Goal: Task Accomplishment & Management: Manage account settings

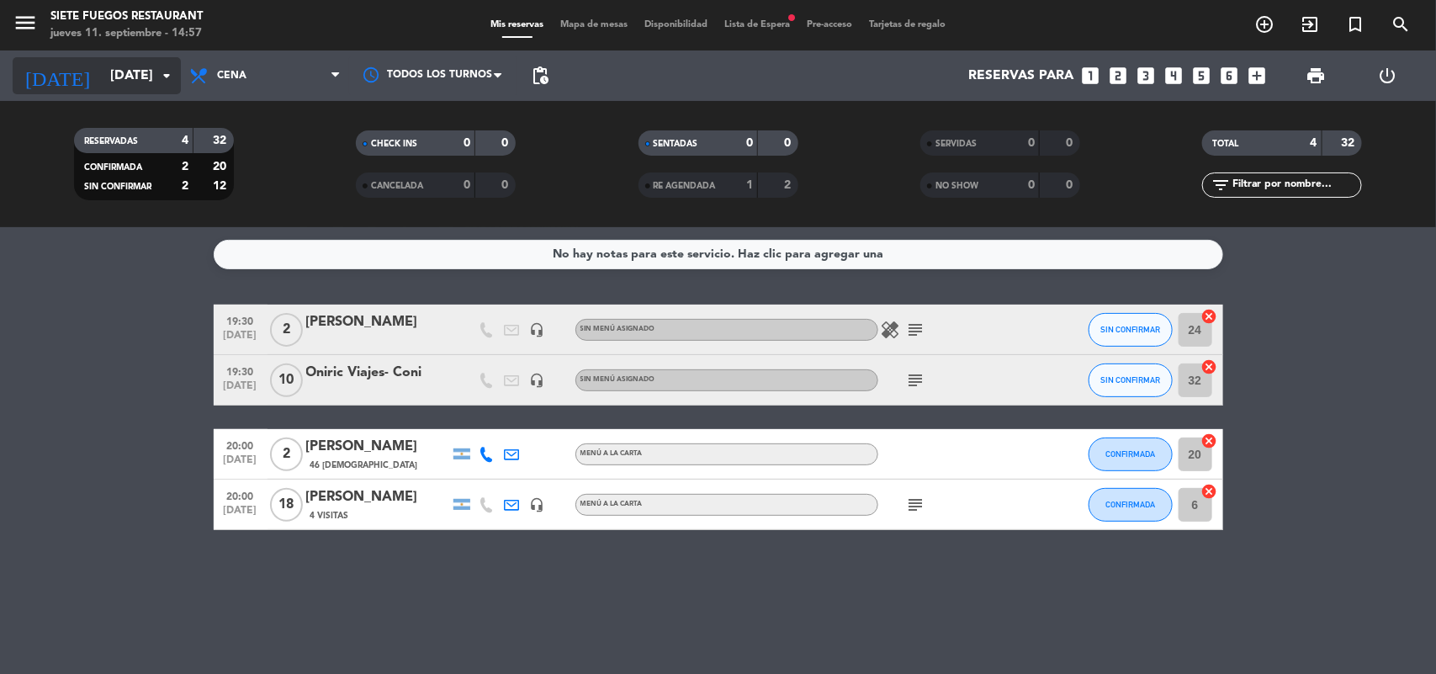
click at [157, 78] on icon "arrow_drop_down" at bounding box center [166, 76] width 20 height 20
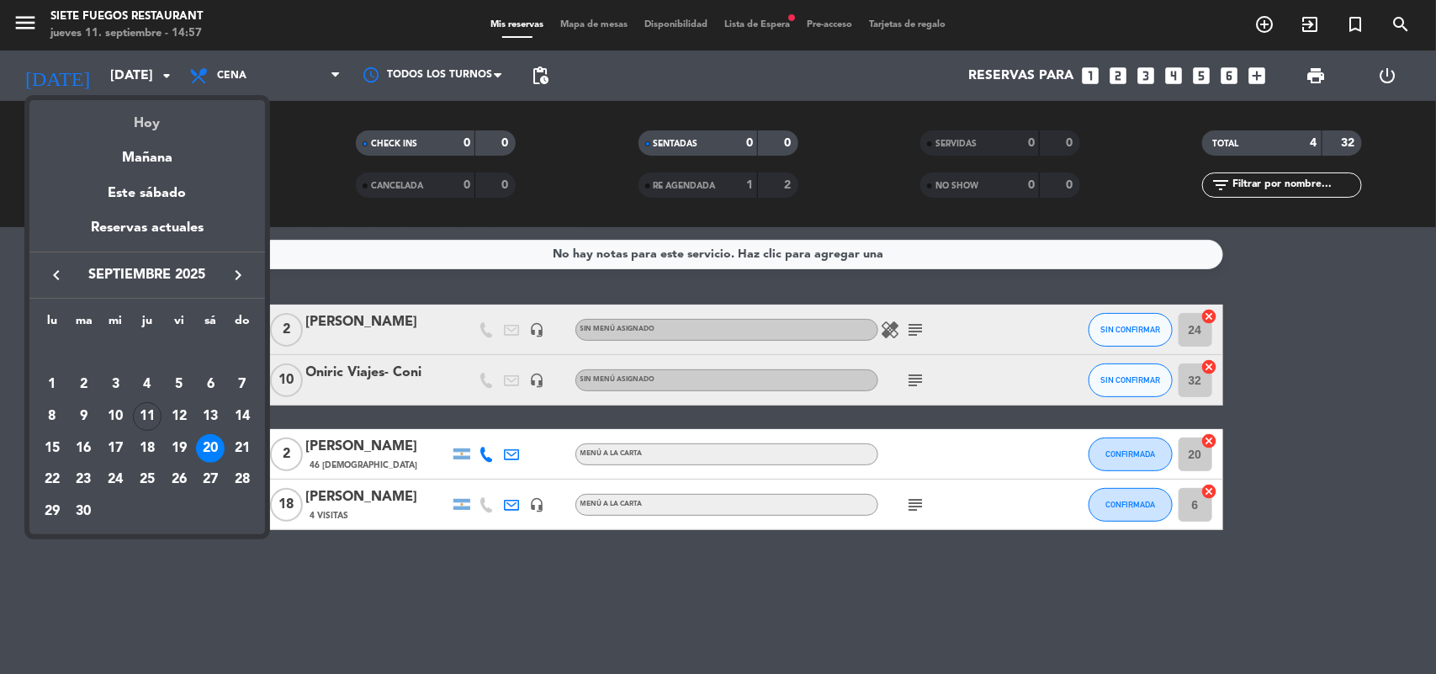
click at [148, 123] on div "Hoy" at bounding box center [147, 117] width 236 height 34
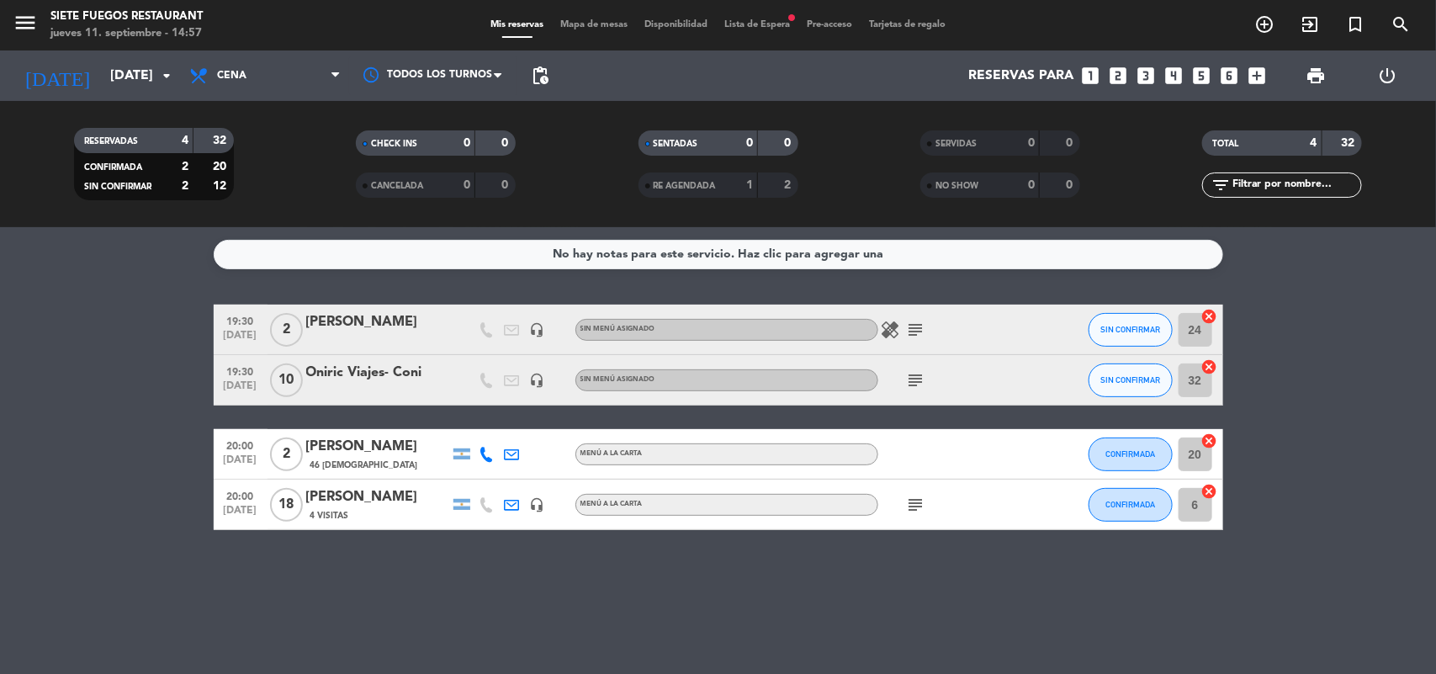
type input "[DEMOGRAPHIC_DATA][DATE]"
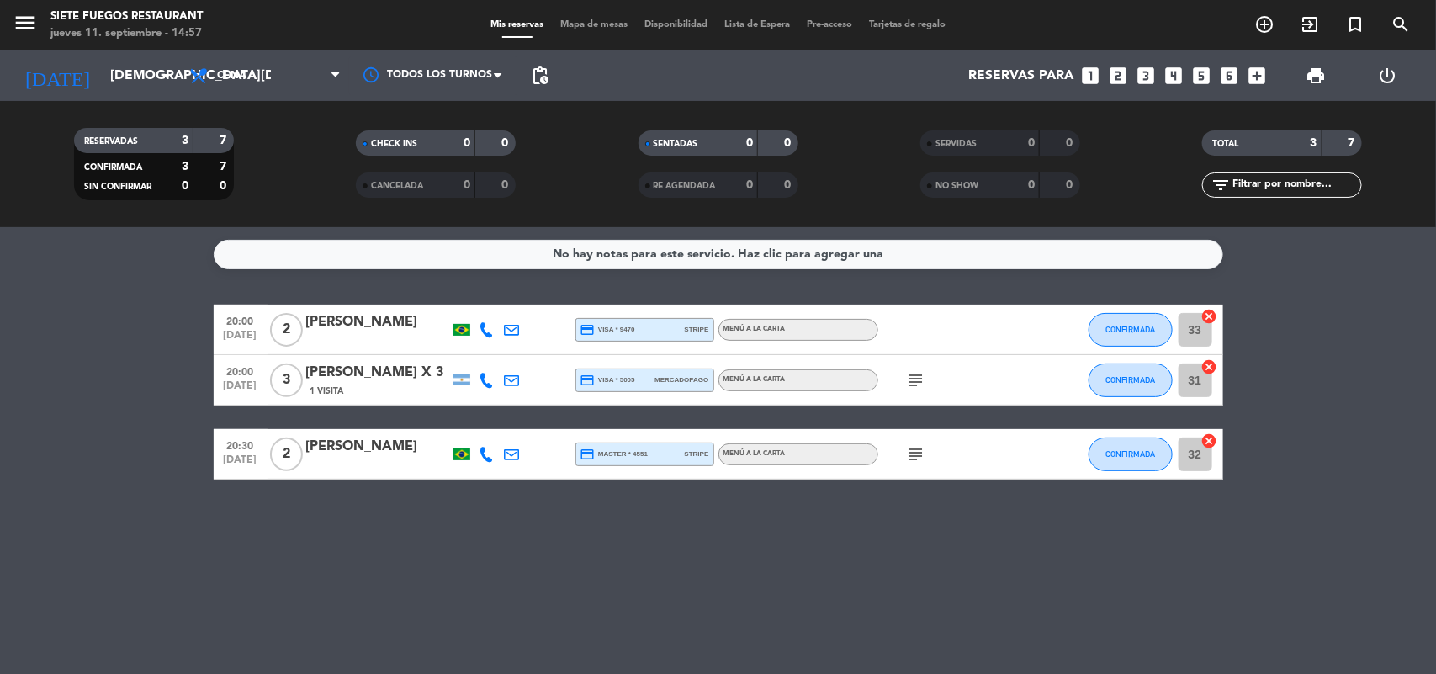
click at [741, 23] on span "Lista de Espera" at bounding box center [757, 24] width 82 height 9
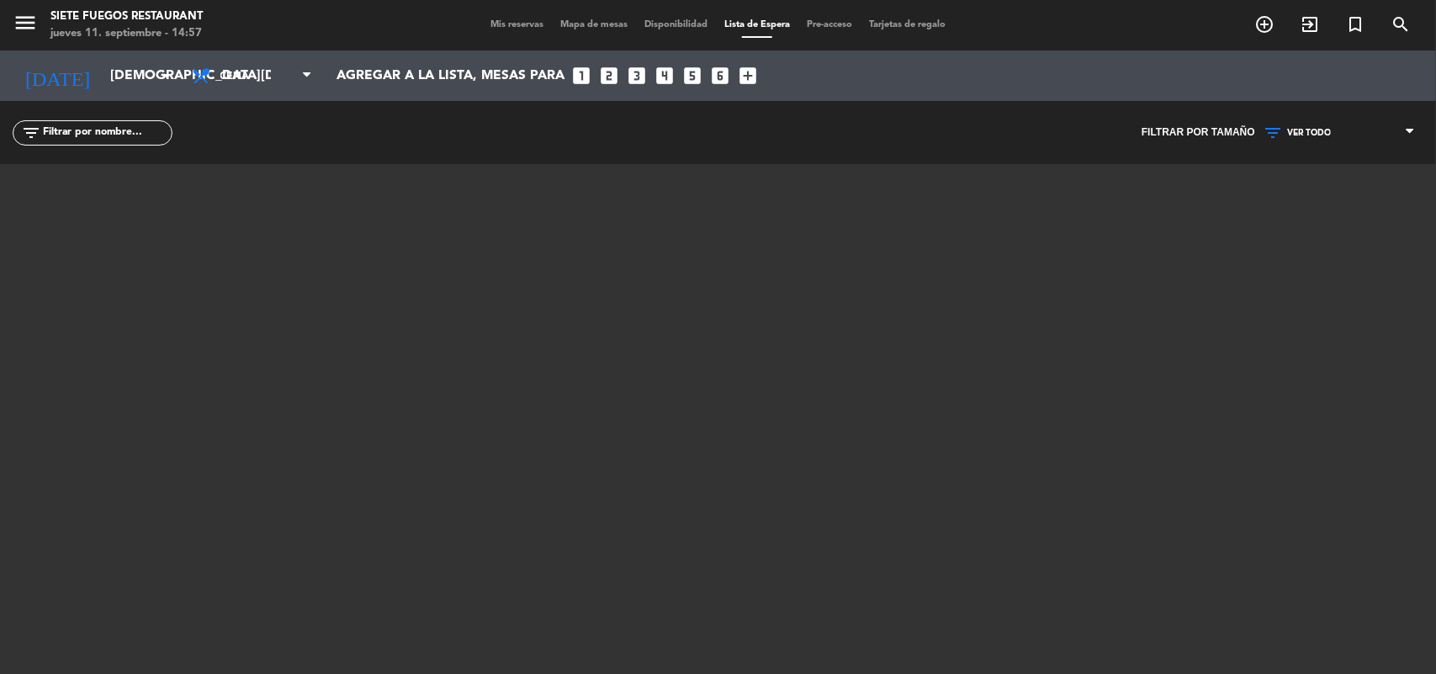
click at [482, 21] on span "Mis reservas" at bounding box center [517, 24] width 70 height 9
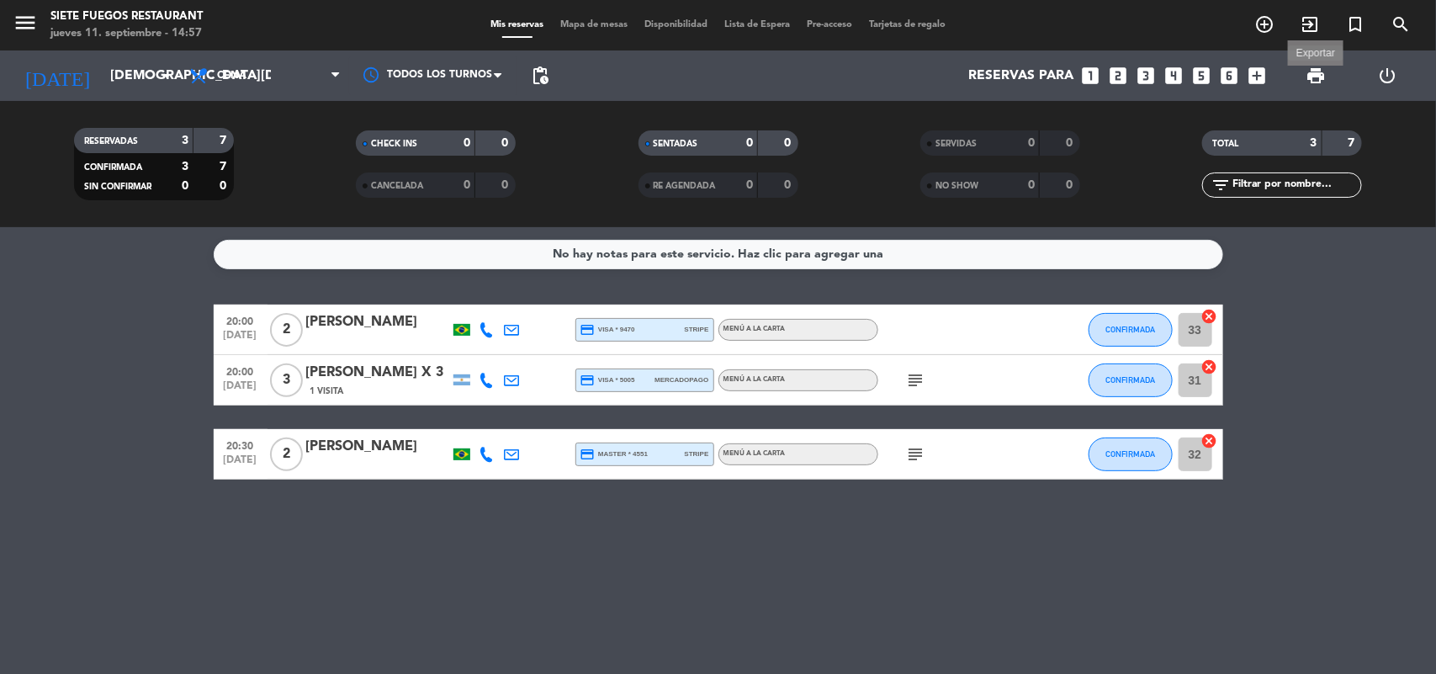
click at [1314, 77] on span "print" at bounding box center [1315, 76] width 20 height 20
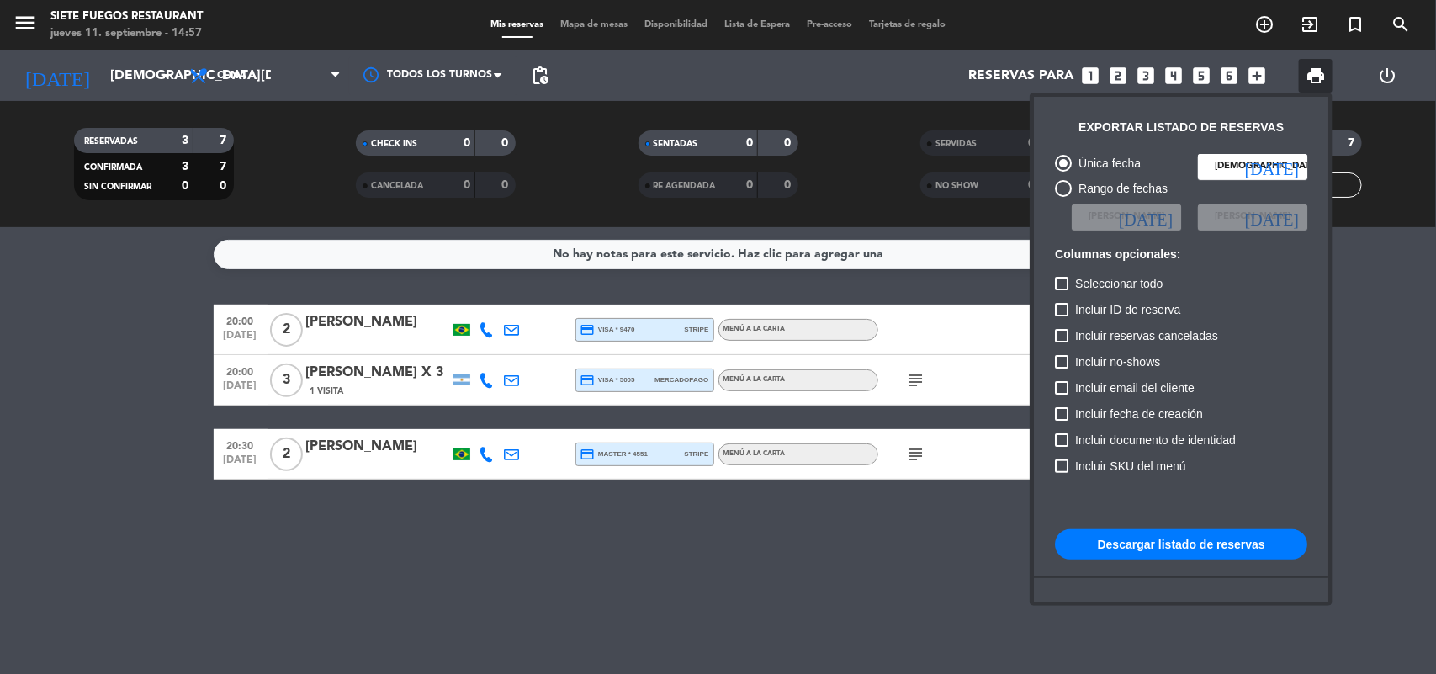
click at [1178, 541] on button "Descargar listado de reservas" at bounding box center [1181, 544] width 252 height 30
click at [157, 81] on div at bounding box center [718, 337] width 1436 height 674
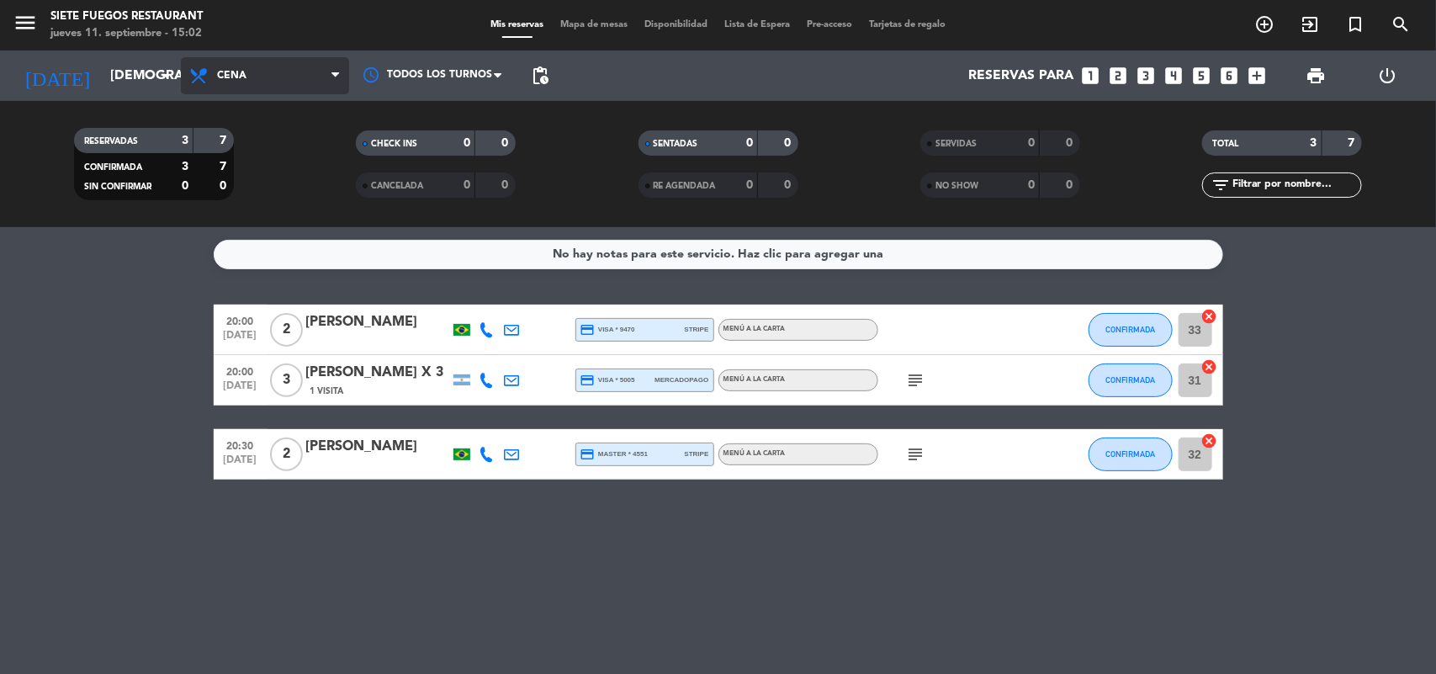
click at [182, 76] on span "Cena" at bounding box center [265, 75] width 168 height 37
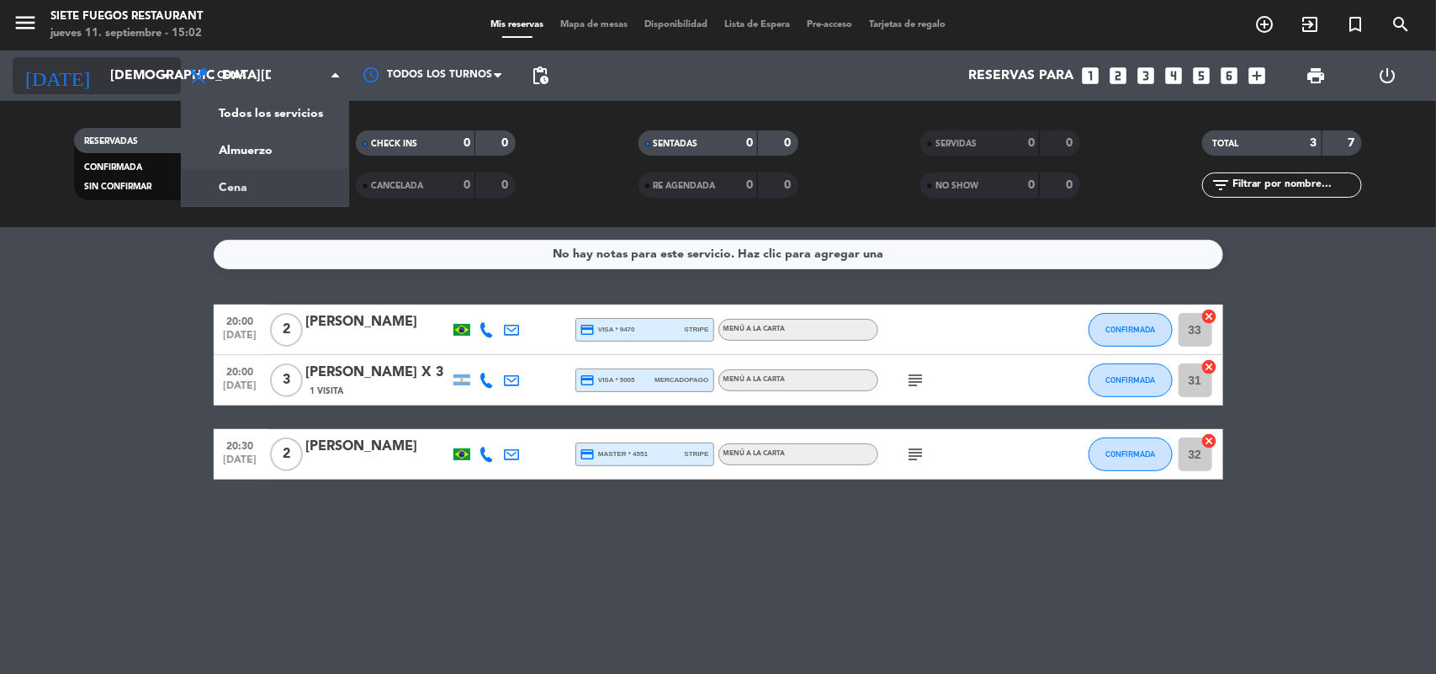
click at [161, 74] on icon "arrow_drop_down" at bounding box center [166, 76] width 20 height 20
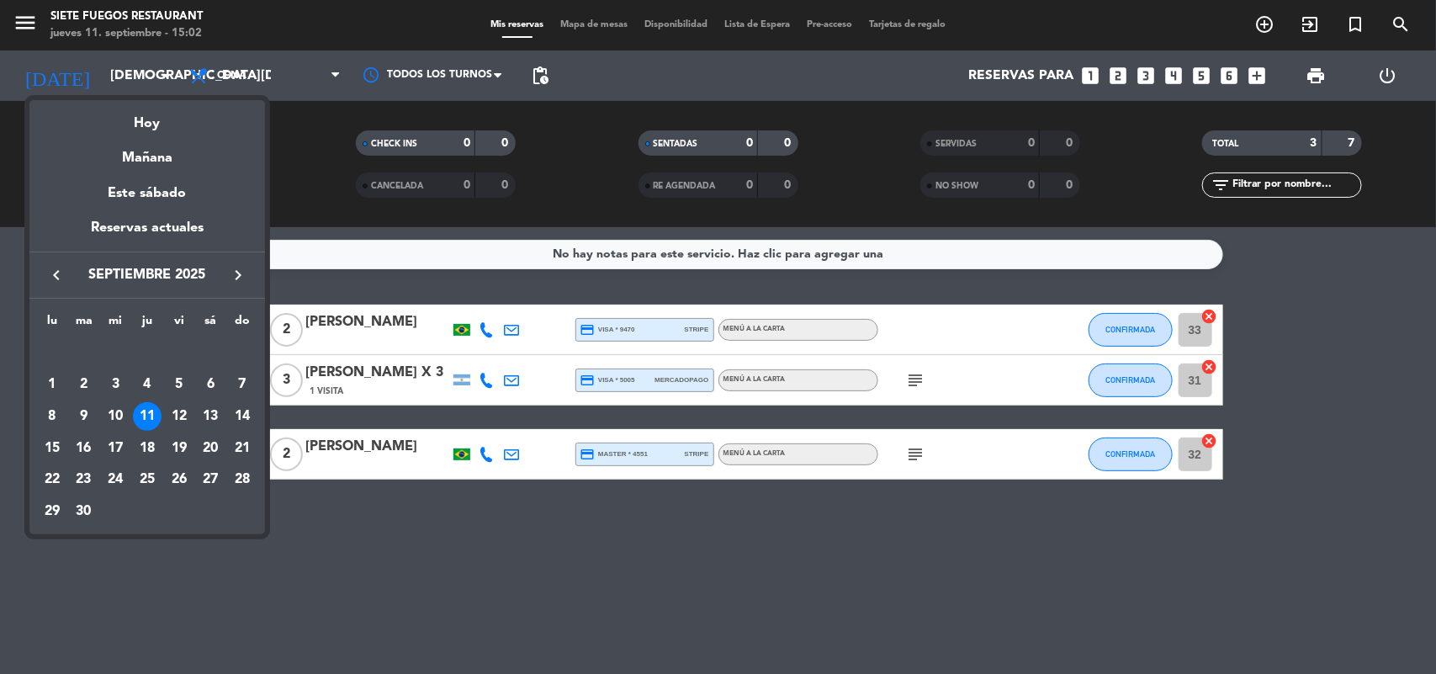
click at [228, 274] on icon "keyboard_arrow_right" at bounding box center [238, 275] width 20 height 20
click at [51, 270] on icon "keyboard_arrow_left" at bounding box center [56, 275] width 20 height 20
click at [246, 475] on div "26" at bounding box center [242, 479] width 29 height 29
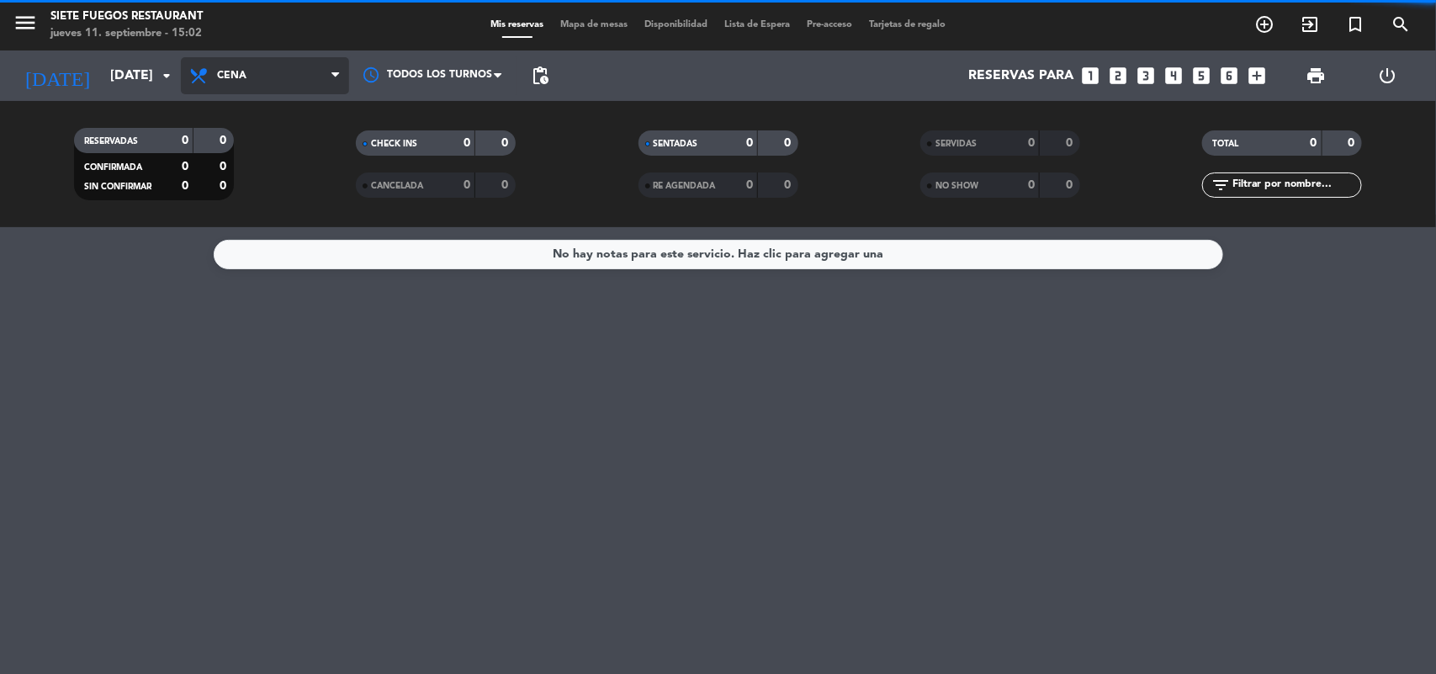
click at [303, 93] on span "Cena" at bounding box center [265, 75] width 168 height 37
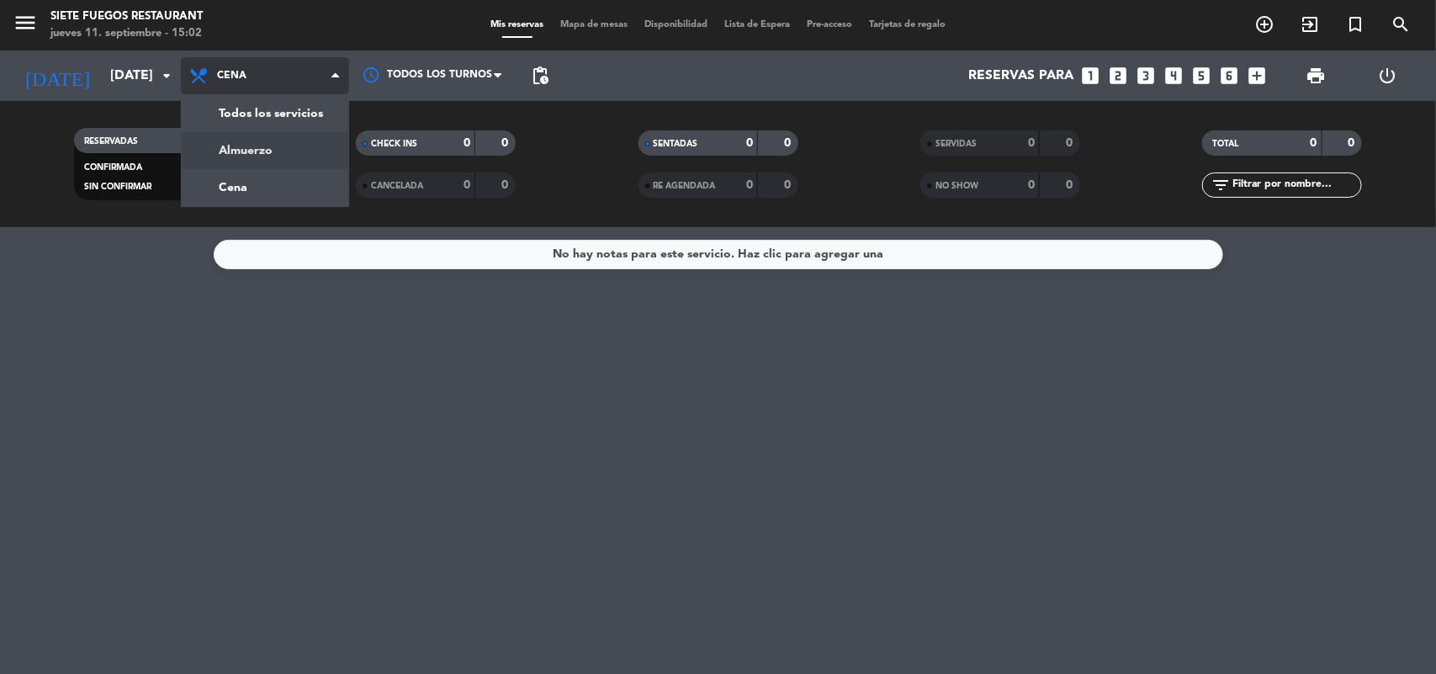
click at [274, 149] on div "menu Siete Fuegos Restaurant [DATE] 11. septiembre - 15:02 Mis reservas Mapa de…" at bounding box center [718, 113] width 1436 height 227
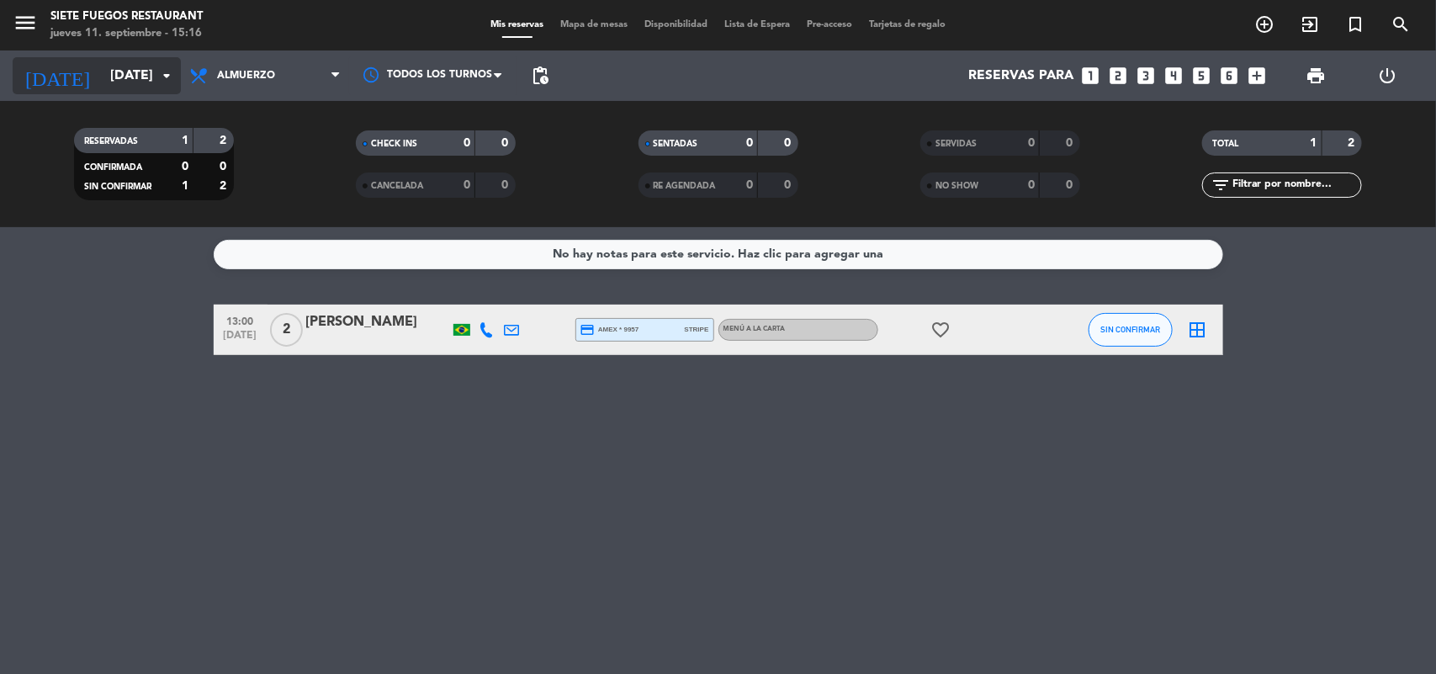
click at [158, 77] on icon "arrow_drop_down" at bounding box center [166, 76] width 20 height 20
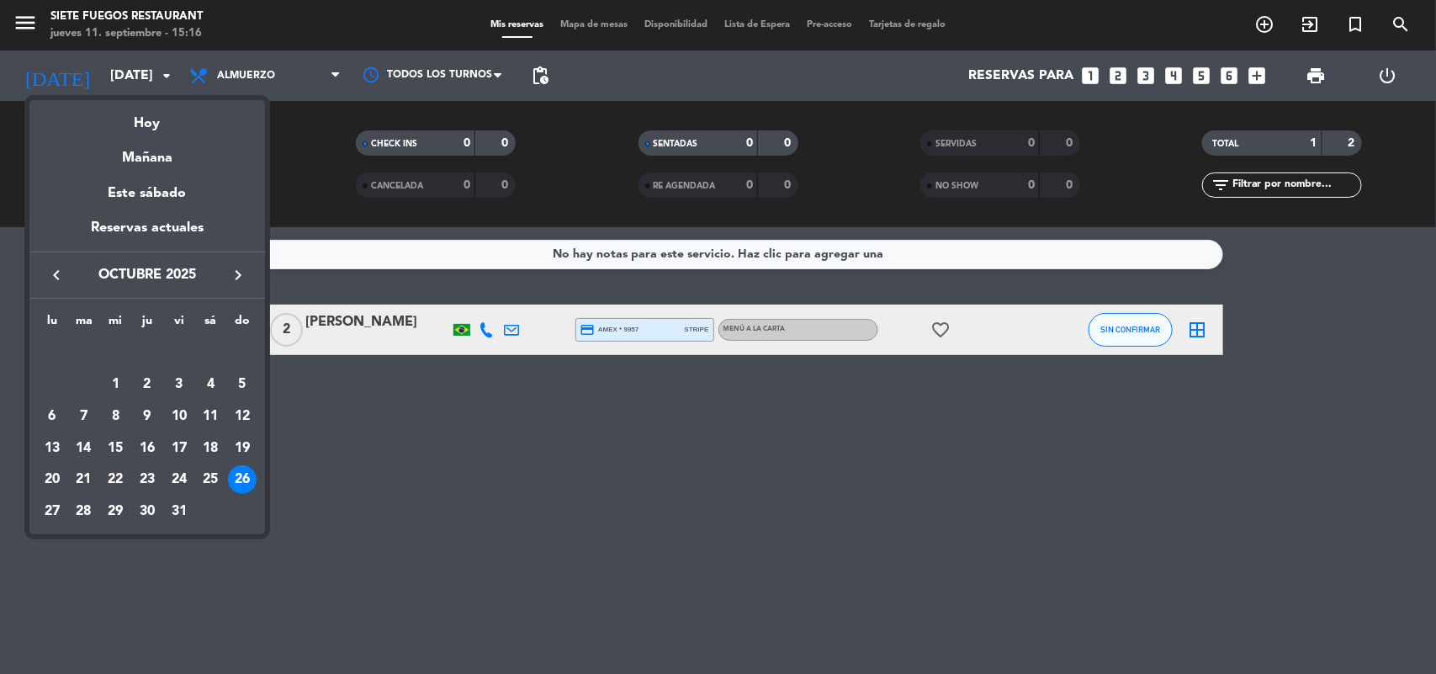
click at [46, 271] on icon "keyboard_arrow_left" at bounding box center [56, 275] width 20 height 20
click at [213, 415] on div "13" at bounding box center [210, 416] width 29 height 29
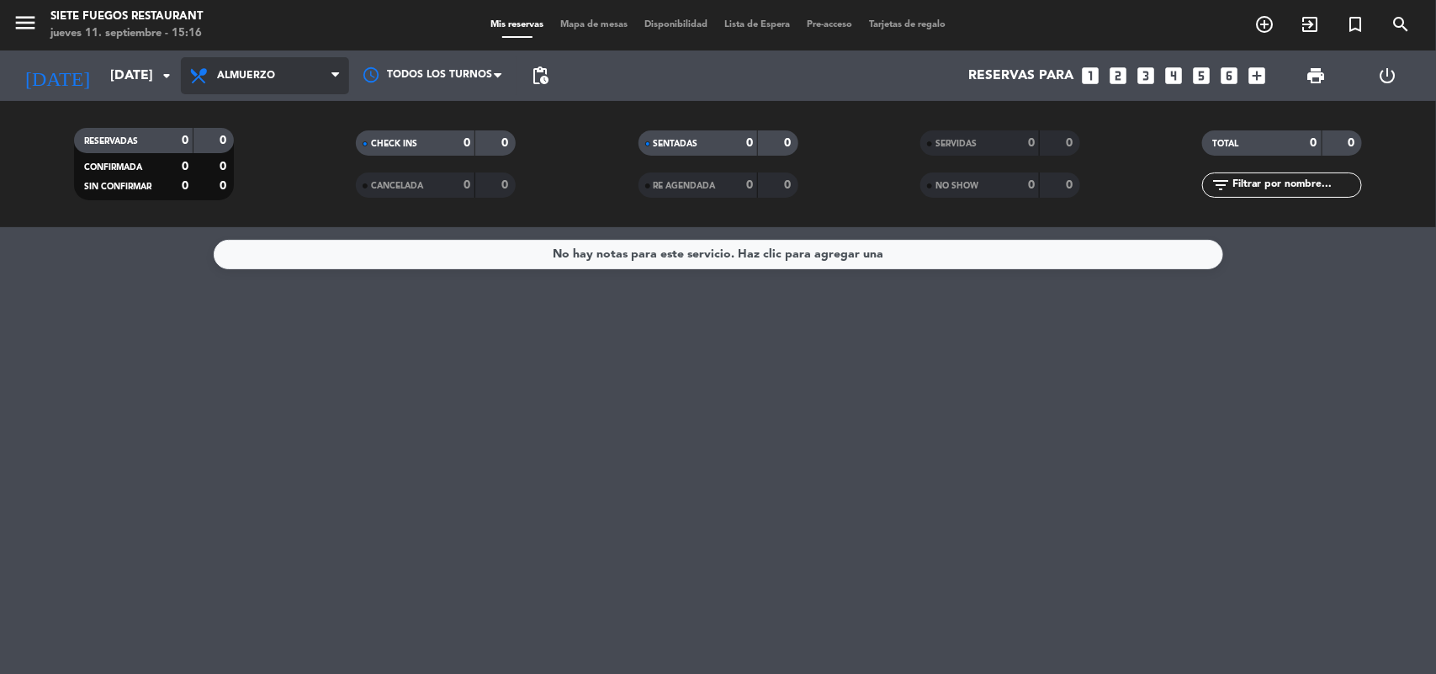
click at [299, 71] on span "Almuerzo" at bounding box center [265, 75] width 168 height 37
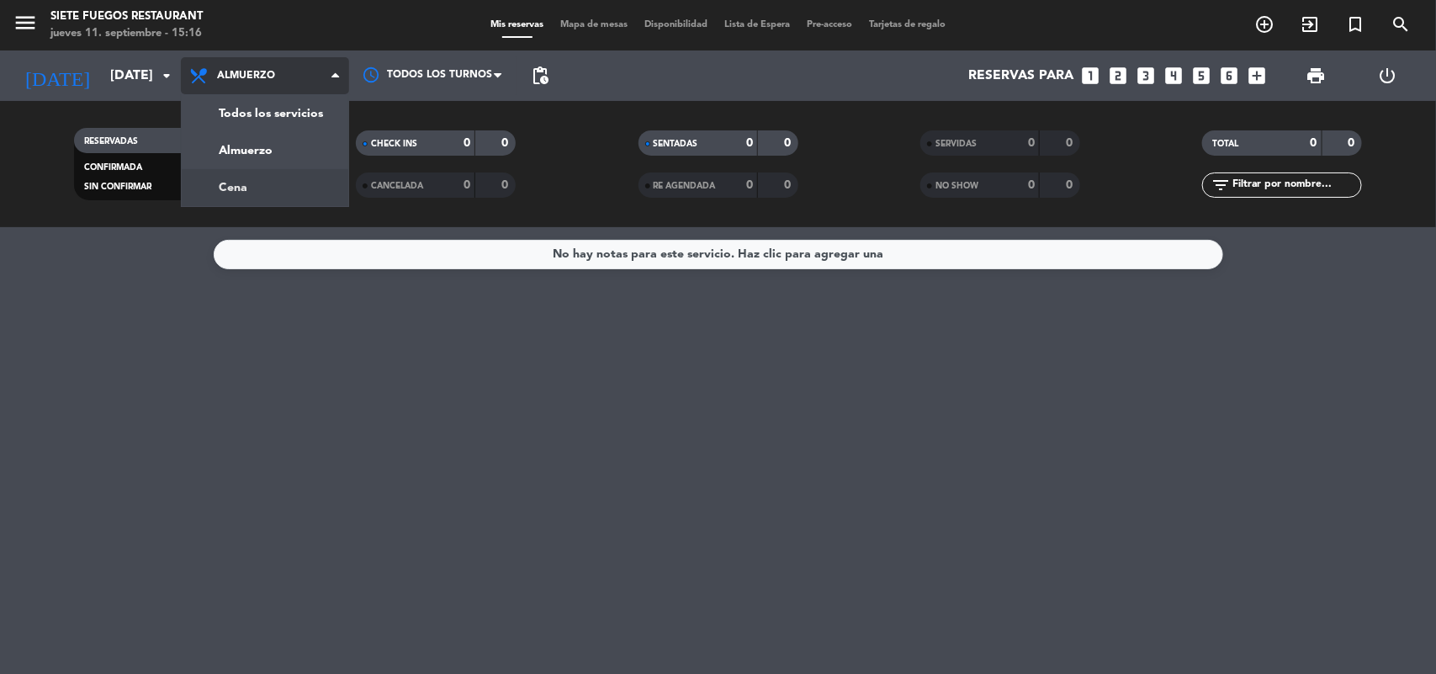
click at [267, 181] on div "menu Siete Fuegos Restaurant [DATE] 11. septiembre - 15:16 Mis reservas Mapa de…" at bounding box center [718, 113] width 1436 height 227
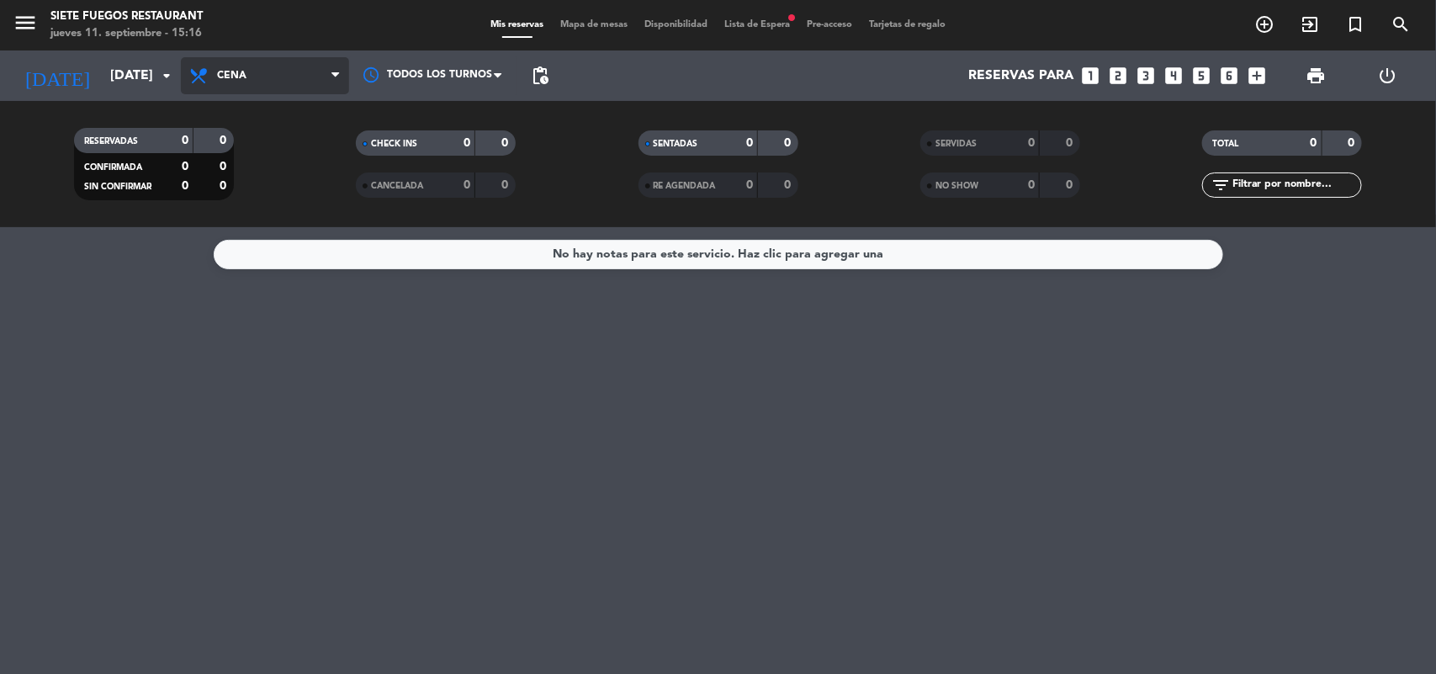
click at [312, 77] on span "Cena" at bounding box center [265, 75] width 168 height 37
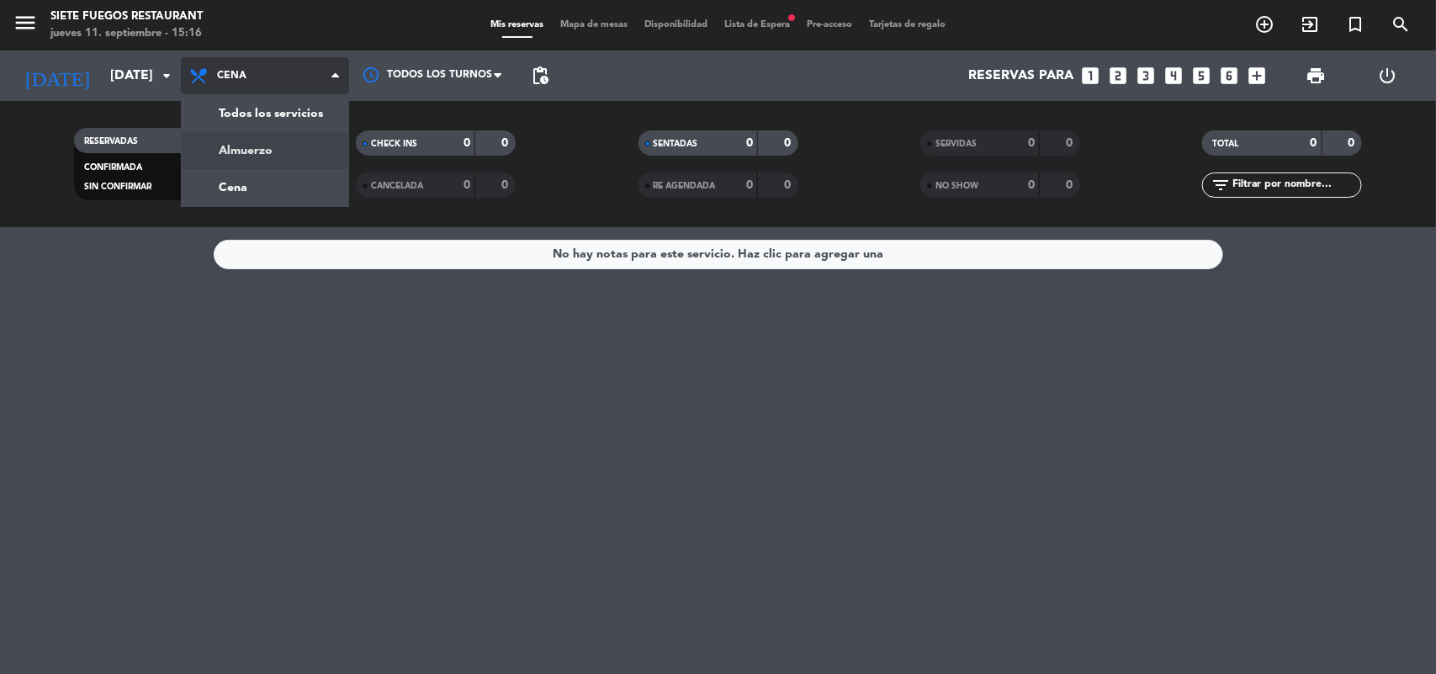
click at [286, 146] on div "menu Siete Fuegos Restaurant [DATE] 11. septiembre - 15:16 Mis reservas Mapa de…" at bounding box center [718, 113] width 1436 height 227
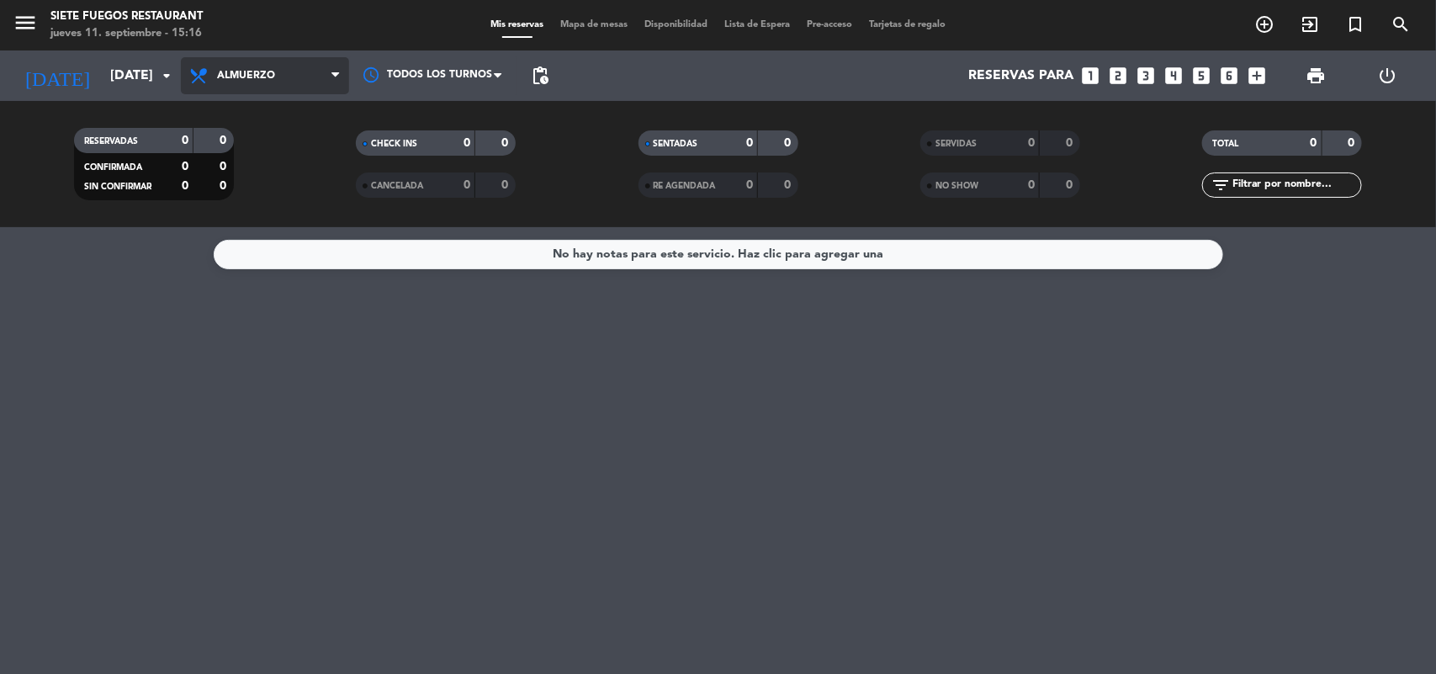
click at [183, 89] on span "Almuerzo" at bounding box center [265, 75] width 168 height 37
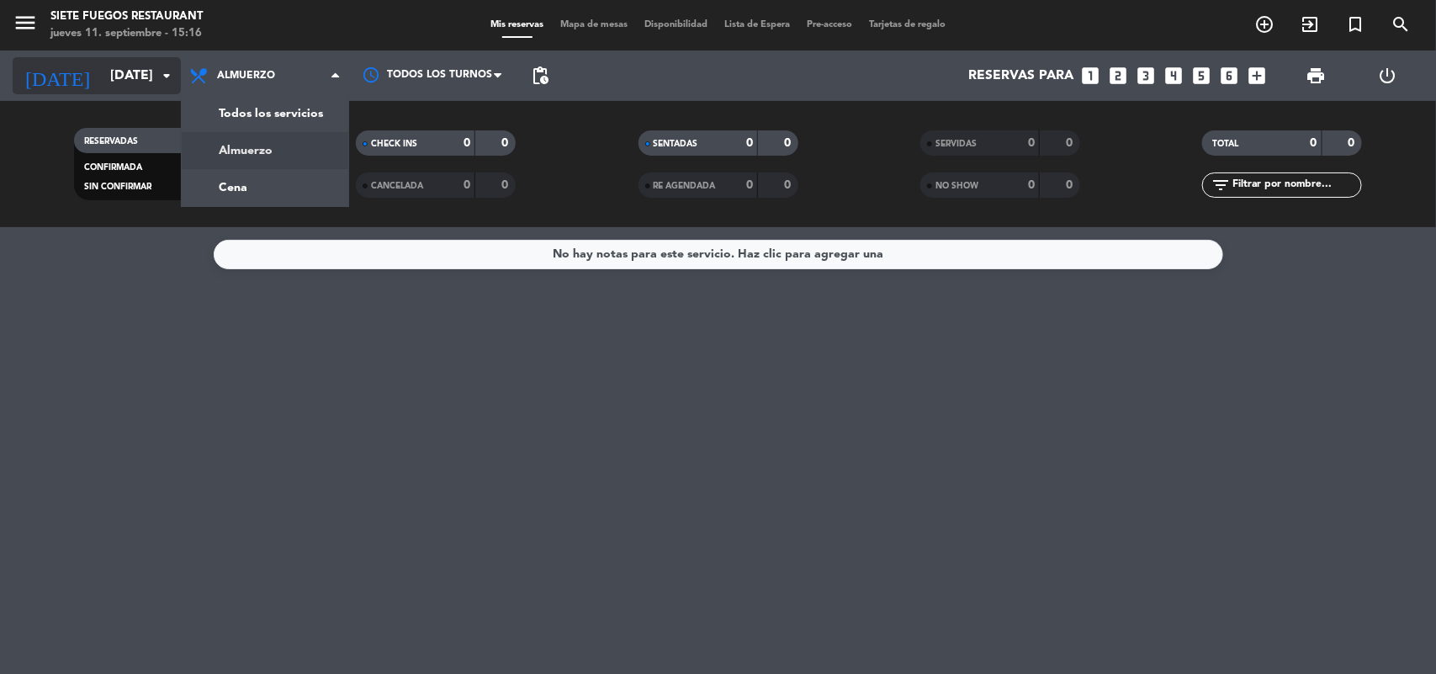
click at [172, 72] on icon "arrow_drop_down" at bounding box center [166, 76] width 20 height 20
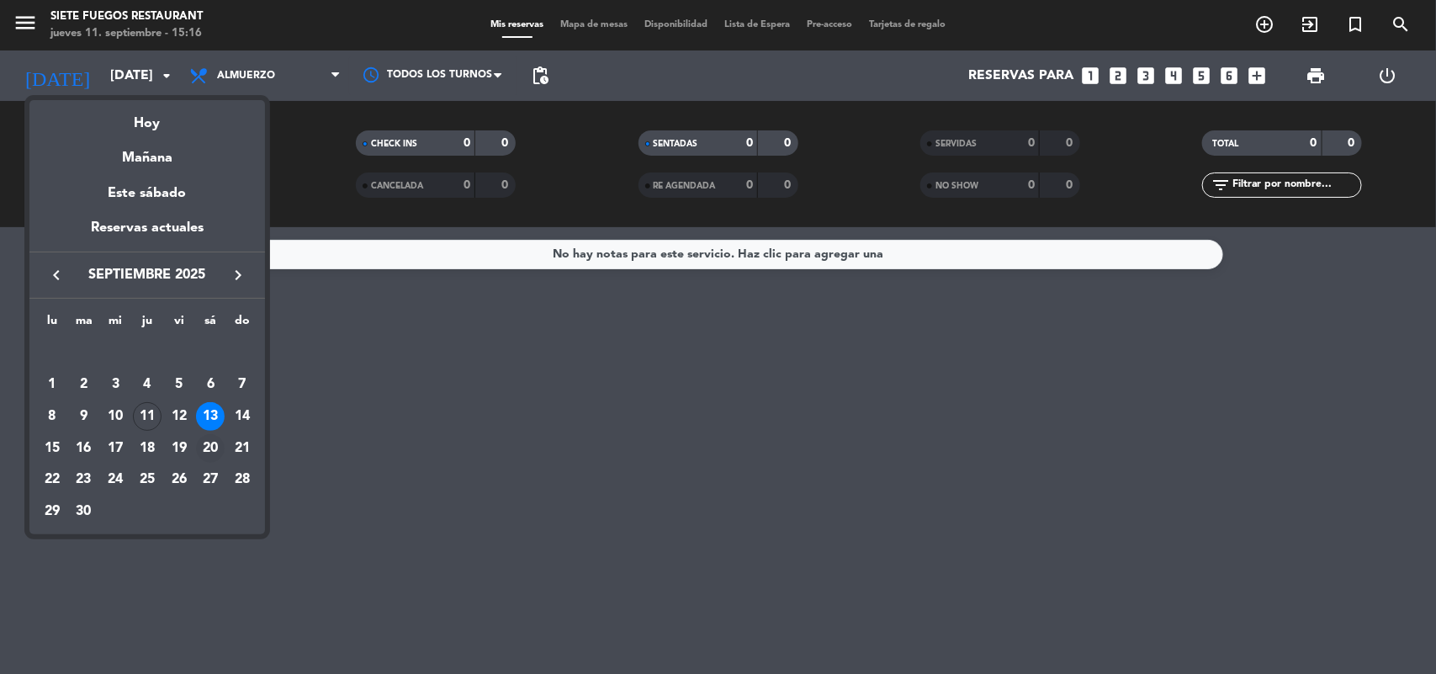
click at [206, 434] on div "20" at bounding box center [210, 448] width 29 height 29
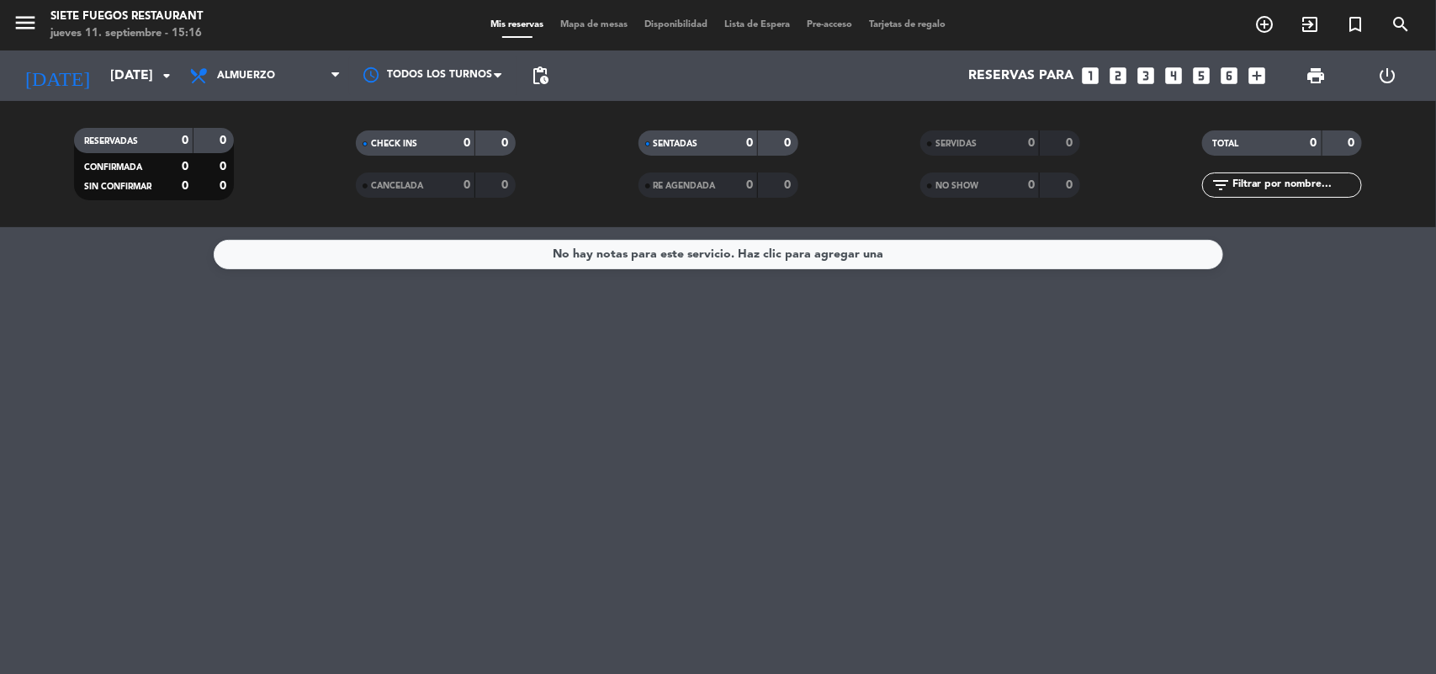
type input "[DATE]"
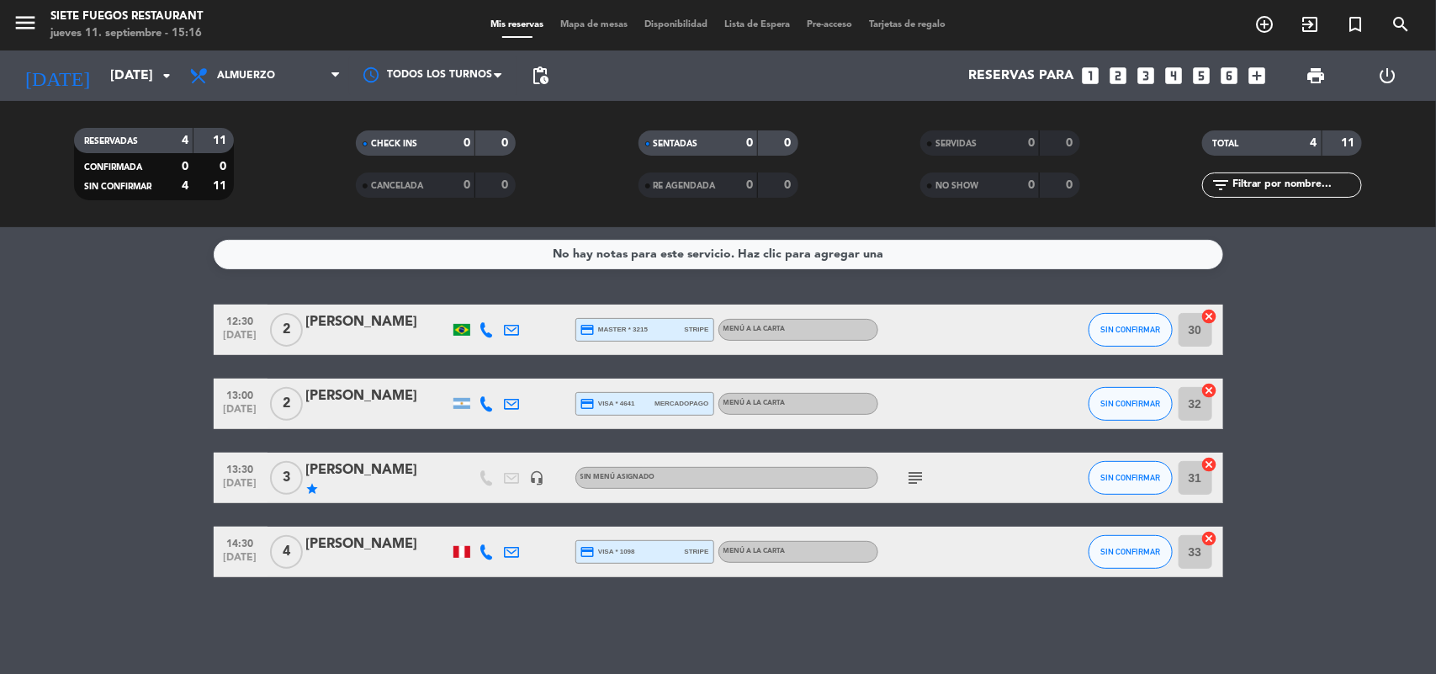
click at [627, 474] on span "Sin menú asignado" at bounding box center [617, 477] width 75 height 7
click at [384, 484] on div "star" at bounding box center [377, 488] width 143 height 13
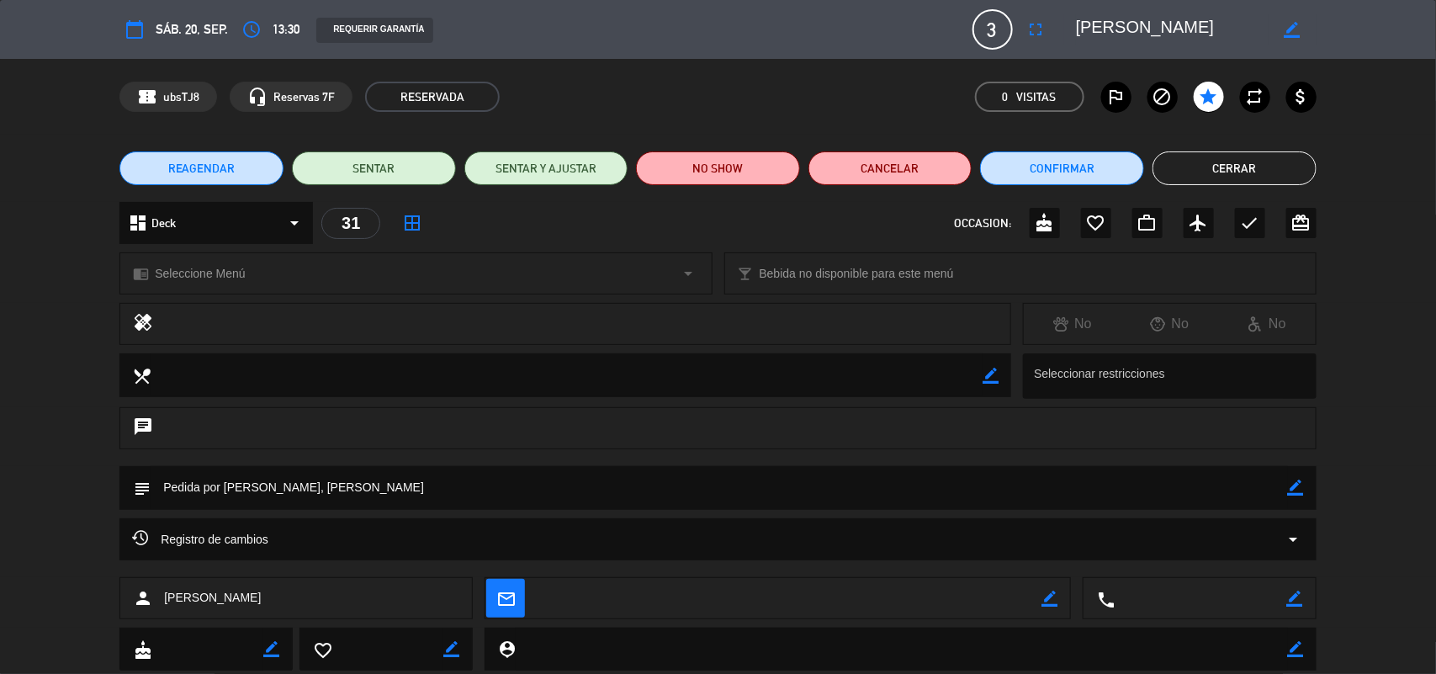
click at [1301, 25] on div "border_color" at bounding box center [1292, 29] width 48 height 30
click at [1284, 34] on icon "border_color" at bounding box center [1292, 30] width 16 height 16
drag, startPoint x: 1203, startPoint y: 40, endPoint x: 1195, endPoint y: 45, distance: 9.1
click at [1196, 45] on div "calendar_today sáb. 20, sep. access_time 13:30 REQUERIR GARANTÍA 3 [PERSON_NAME…" at bounding box center [717, 29] width 1197 height 40
click at [1279, 30] on div at bounding box center [1292, 29] width 48 height 30
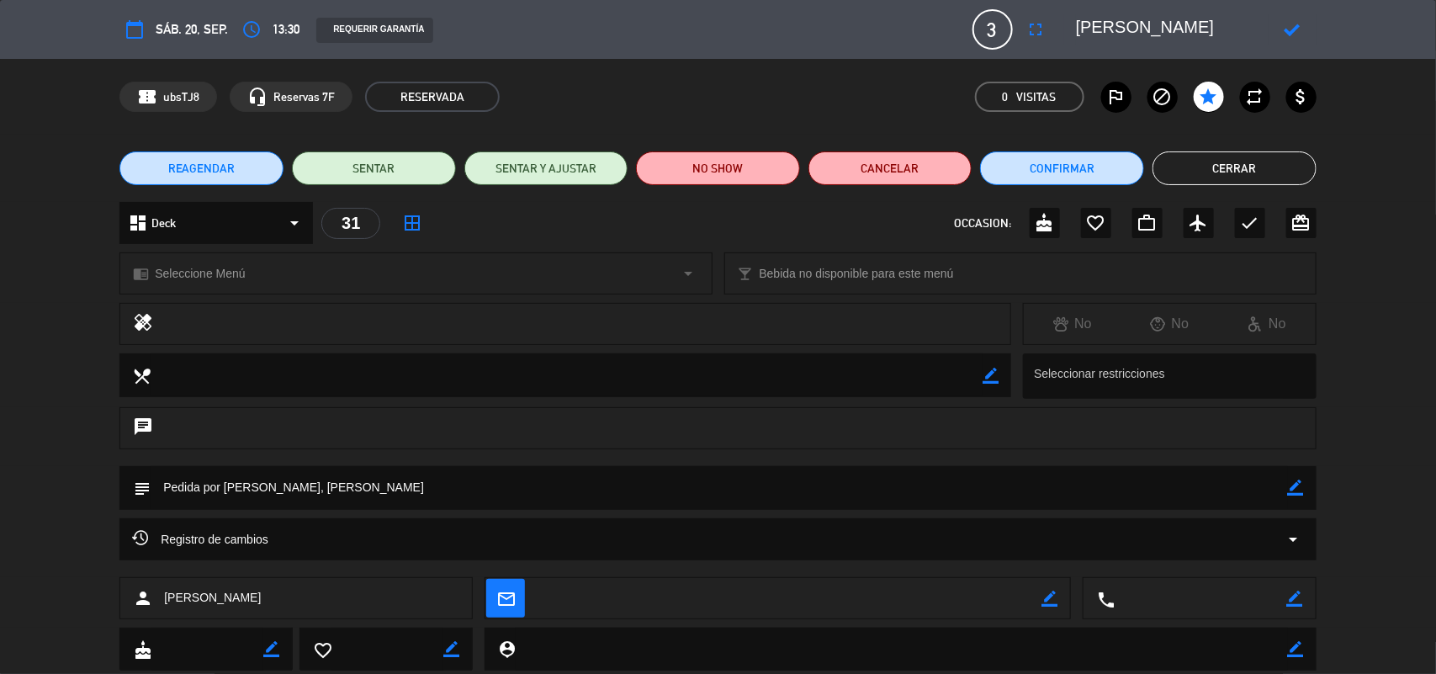
click at [1288, 29] on icon at bounding box center [1292, 30] width 16 height 16
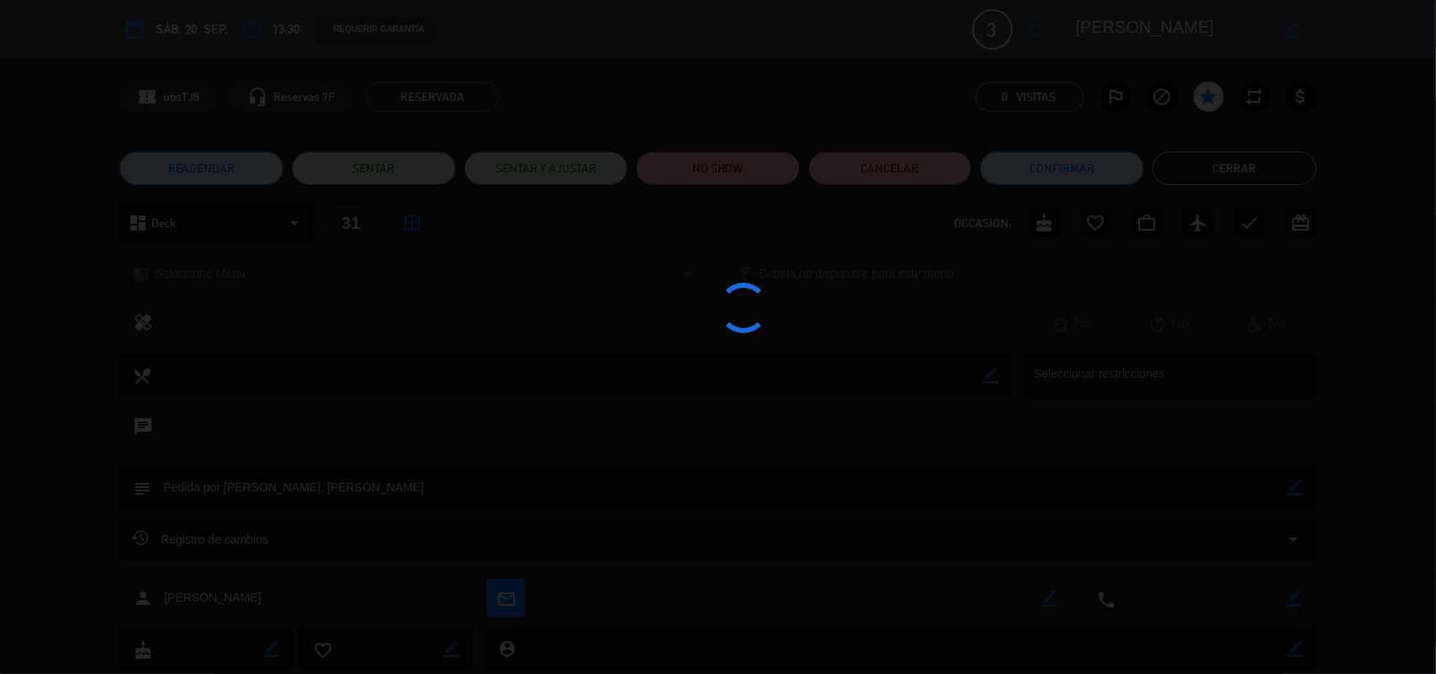
type textarea "[PERSON_NAME]"
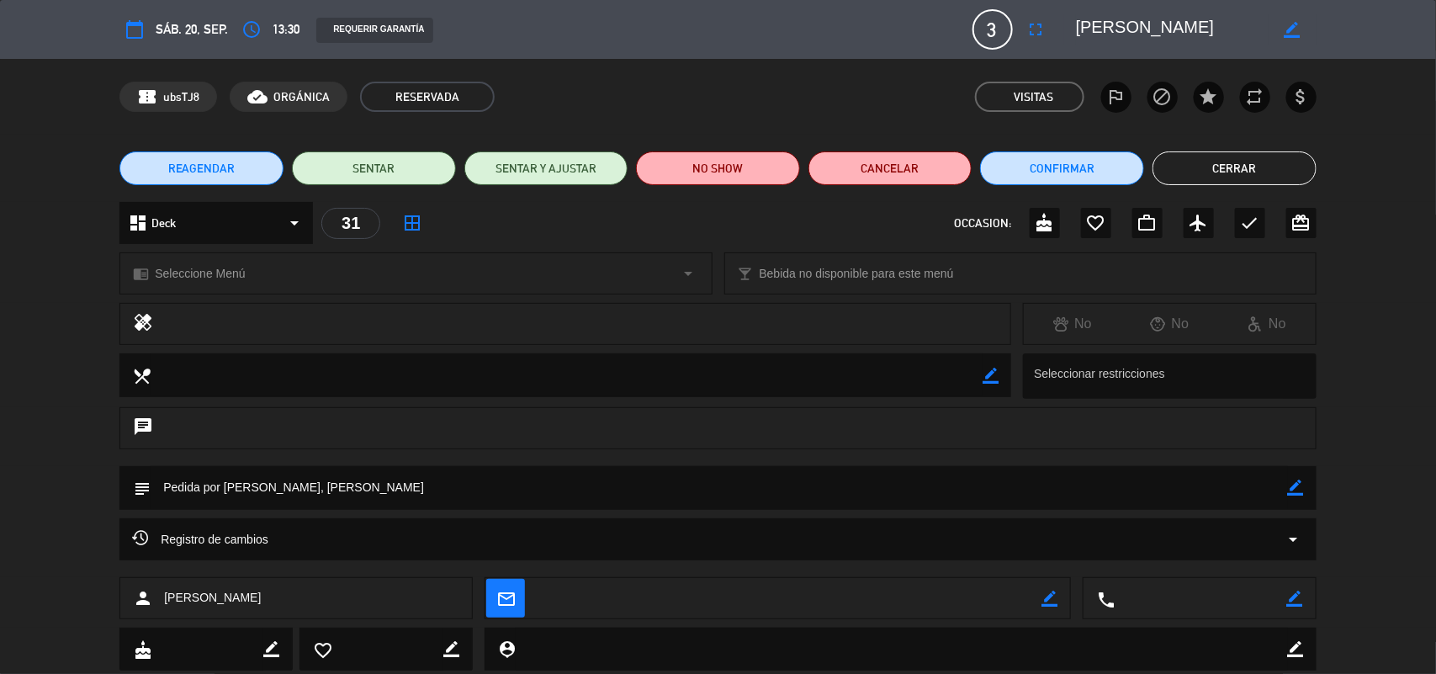
click at [299, 276] on div "chrome_reader_mode Seleccione Menú arrow_drop_down" at bounding box center [415, 273] width 590 height 40
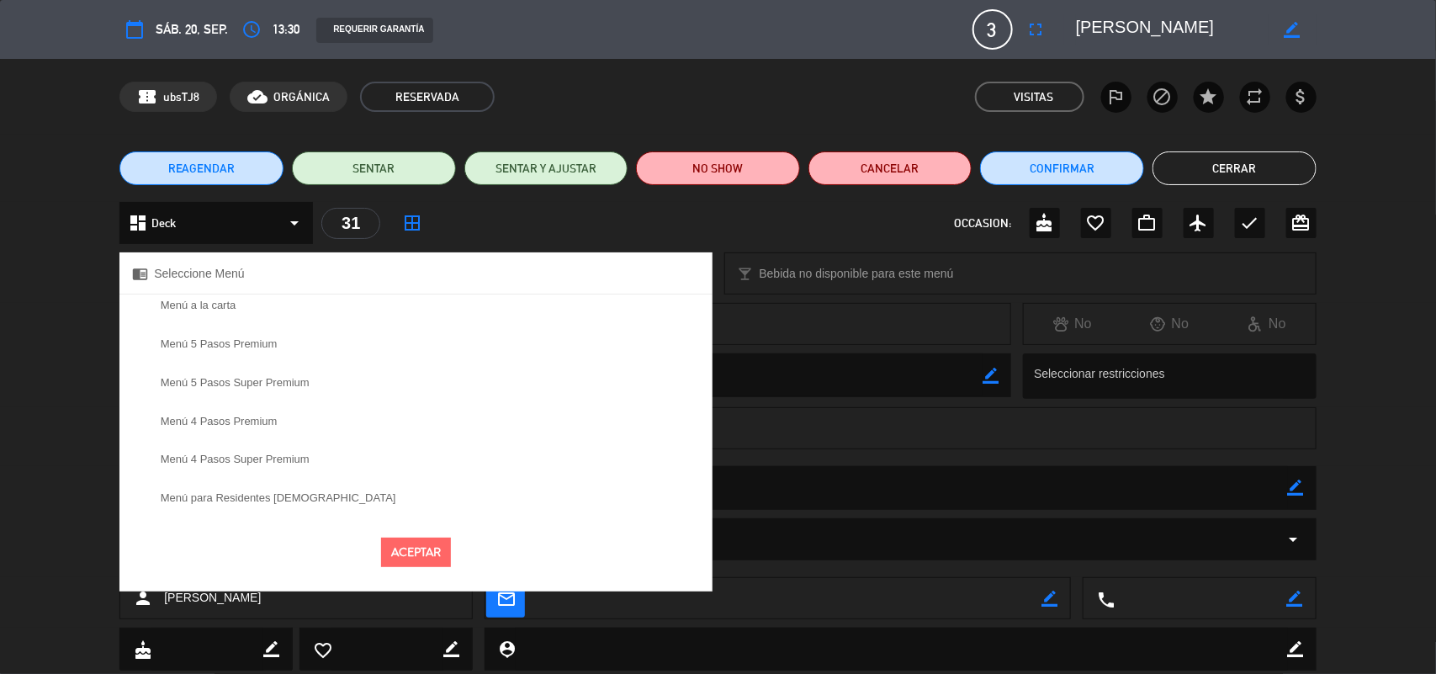
click at [212, 307] on label "Menú a la carta" at bounding box center [199, 304] width 76 height 11
click at [442, 555] on button "Aceptar" at bounding box center [416, 551] width 70 height 29
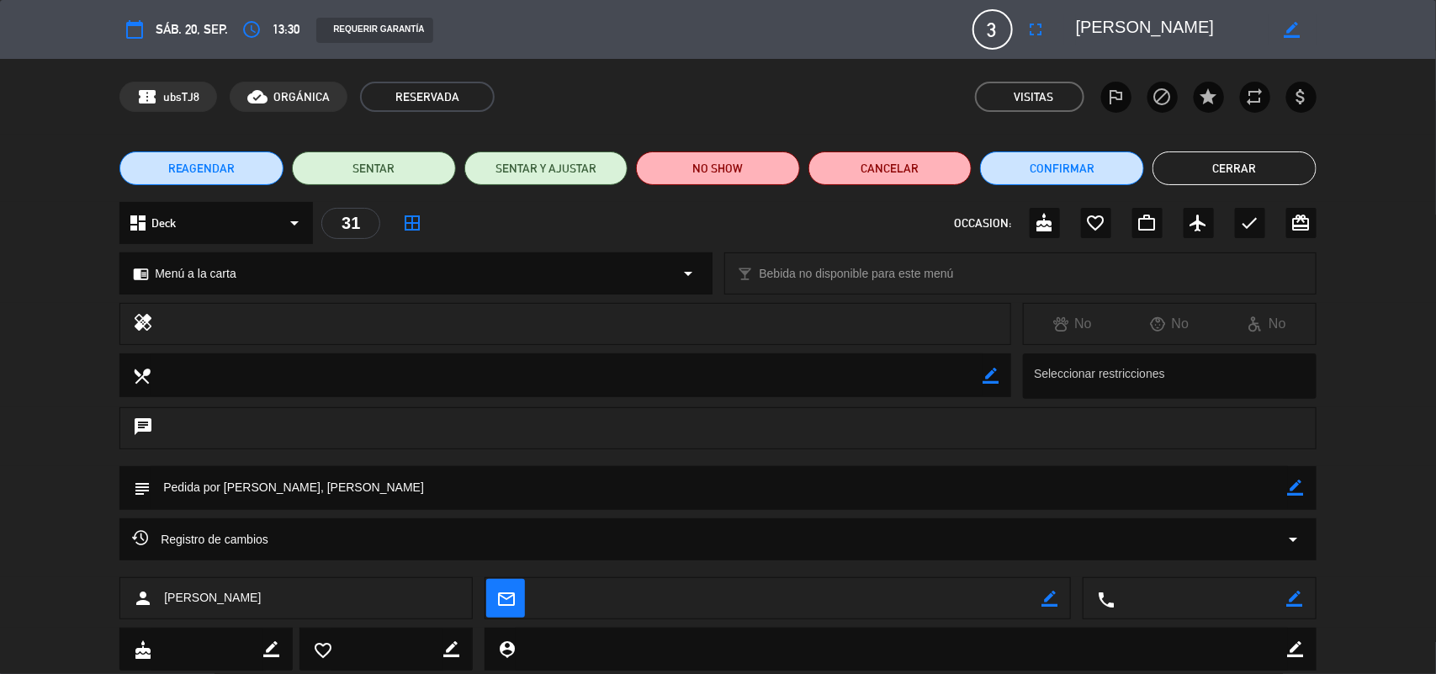
click at [1176, 165] on button "Cerrar" at bounding box center [1234, 168] width 164 height 34
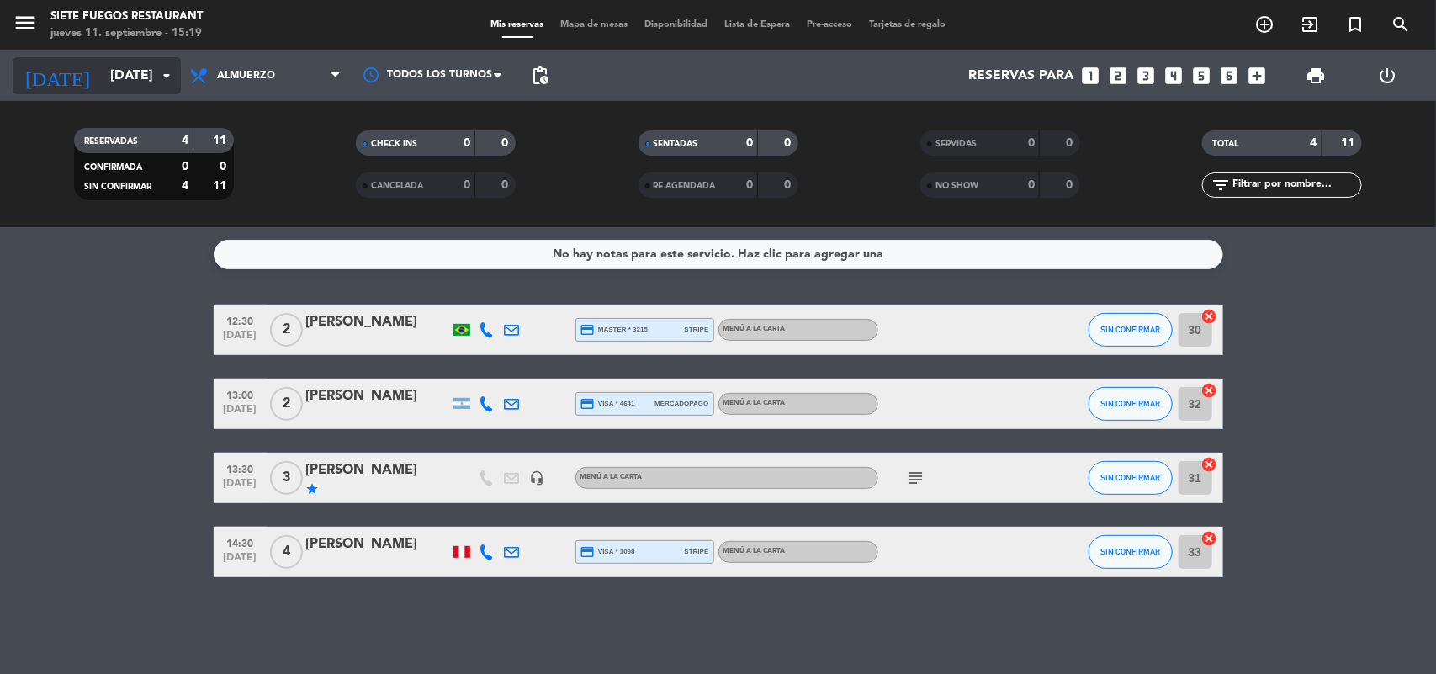
click at [158, 80] on icon "arrow_drop_down" at bounding box center [166, 76] width 20 height 20
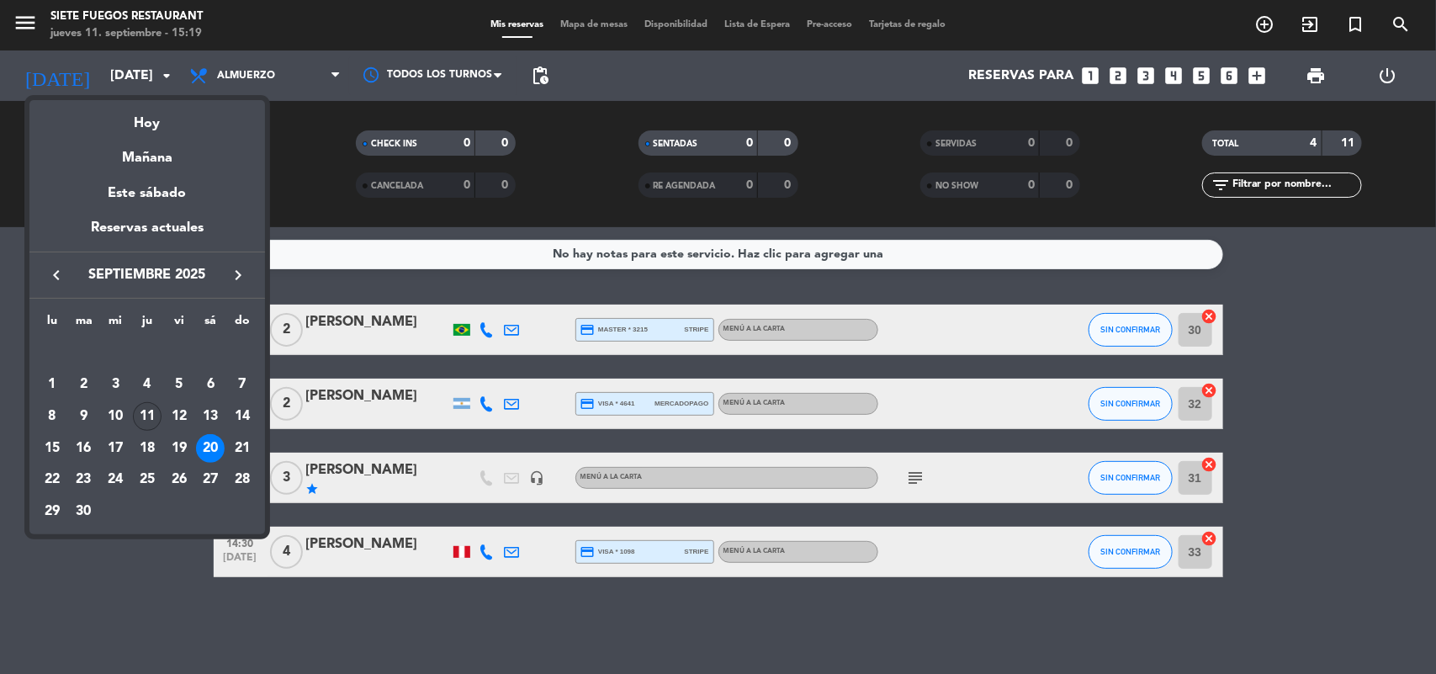
click at [146, 410] on div "11" at bounding box center [147, 416] width 29 height 29
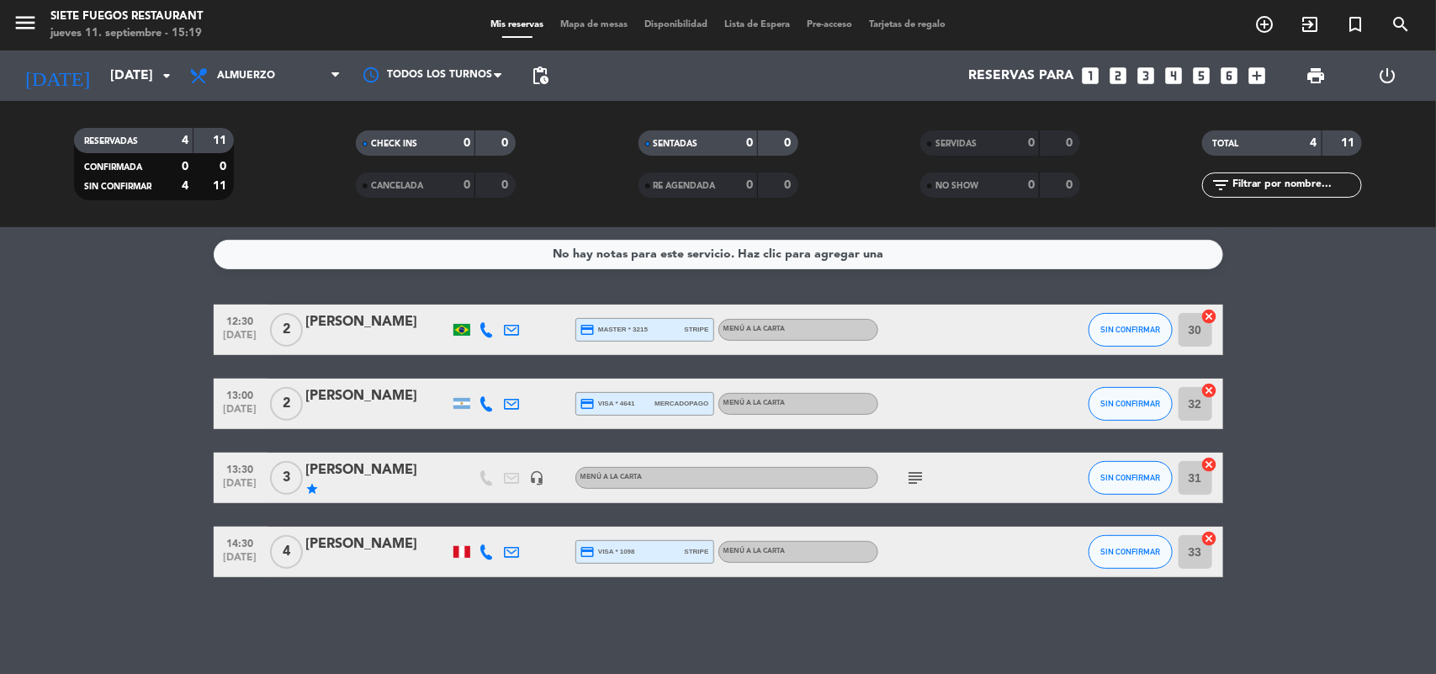
type input "[DEMOGRAPHIC_DATA][DATE]"
click at [300, 97] on div "Todos los servicios Almuerzo Cena Almuerzo Todos los servicios Almuerzo Cena" at bounding box center [265, 75] width 168 height 50
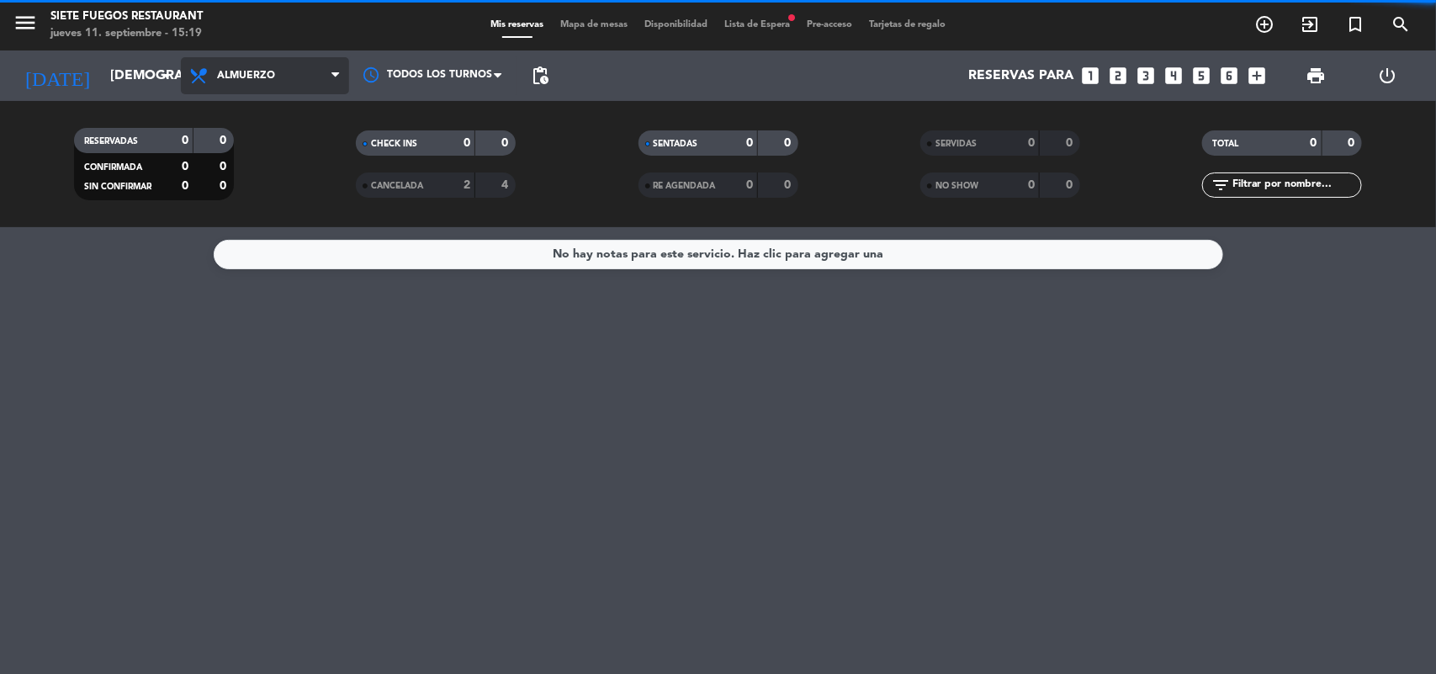
click at [304, 87] on span "Almuerzo" at bounding box center [265, 75] width 168 height 37
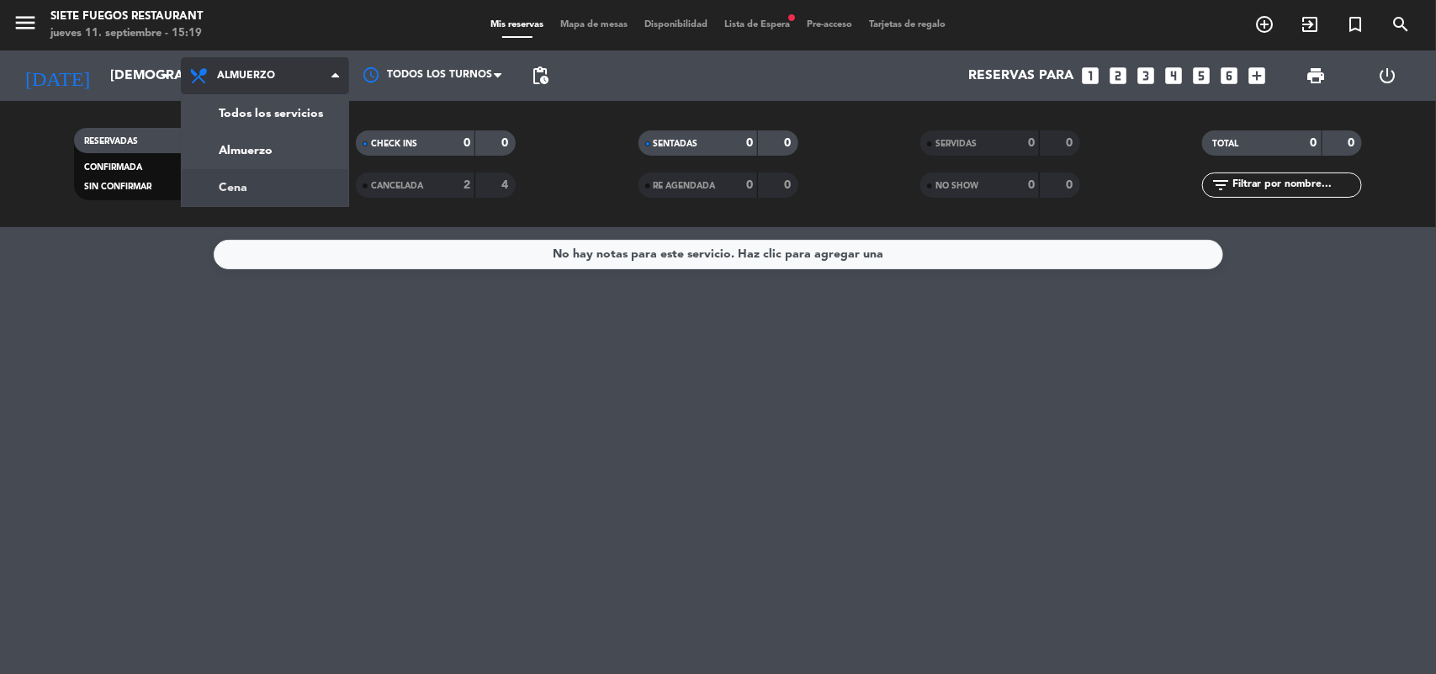
click at [253, 174] on div "menu Siete Fuegos Restaurant [DATE] 11. septiembre - 15:19 Mis reservas Mapa de…" at bounding box center [718, 113] width 1436 height 227
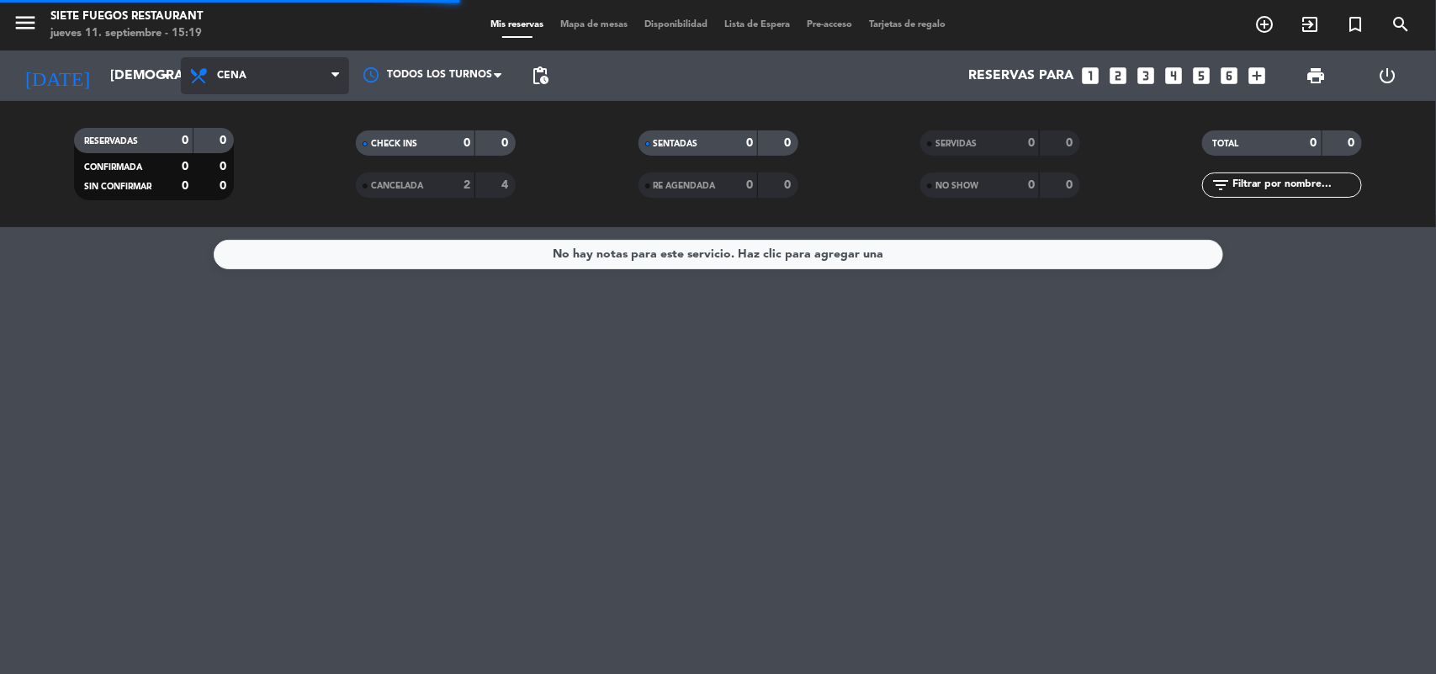
click at [275, 77] on span "Cena" at bounding box center [265, 75] width 168 height 37
